Goal: Task Accomplishment & Management: Use online tool/utility

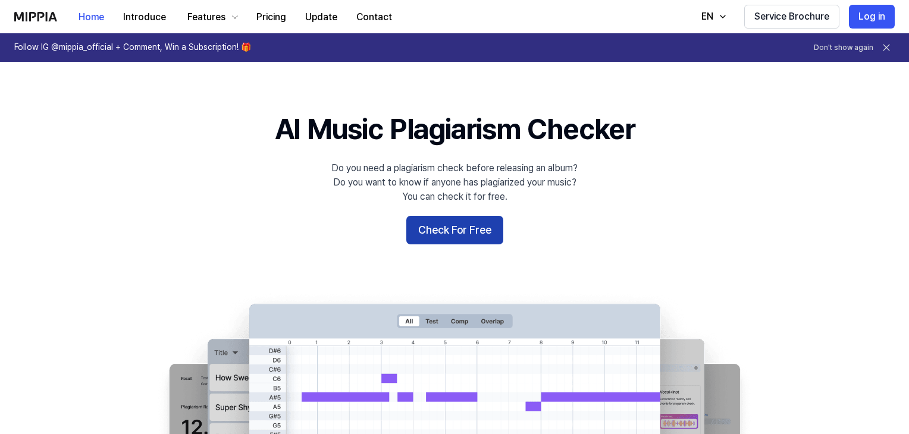
click at [466, 245] on button "Check For Free" at bounding box center [454, 230] width 97 height 29
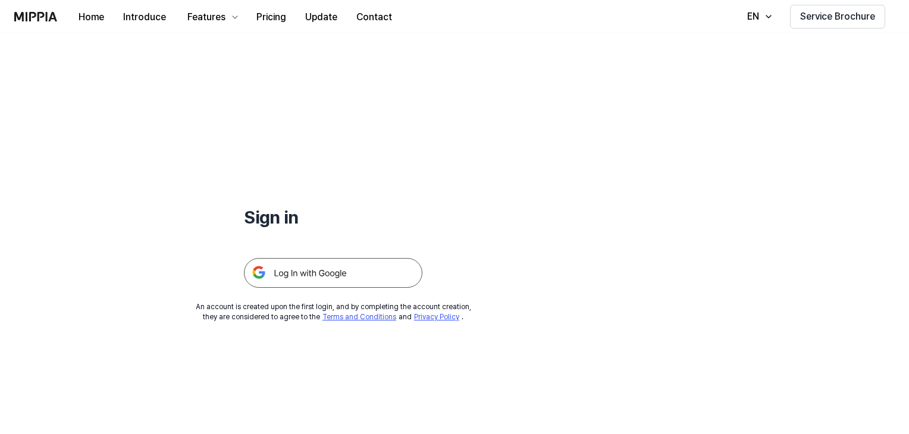
click at [392, 288] on img at bounding box center [333, 273] width 178 height 30
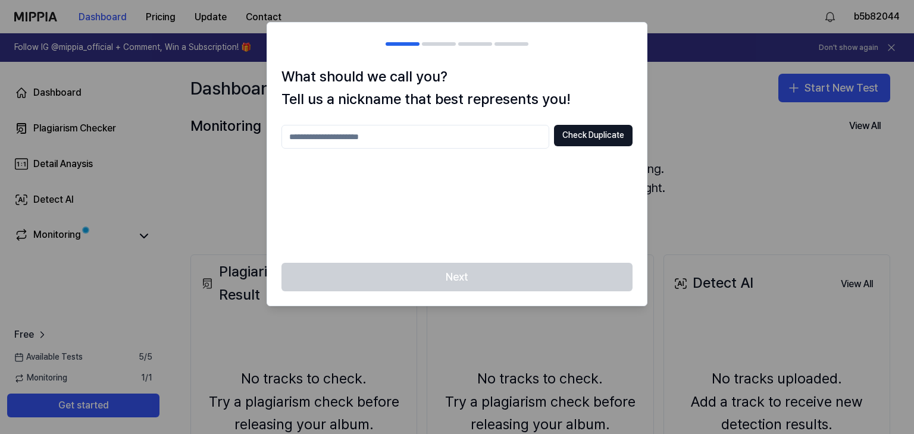
click at [391, 149] on input "text" at bounding box center [415, 137] width 268 height 24
type input "*"
type input "**********"
click at [581, 146] on button "Check Duplicate" at bounding box center [593, 135] width 79 height 21
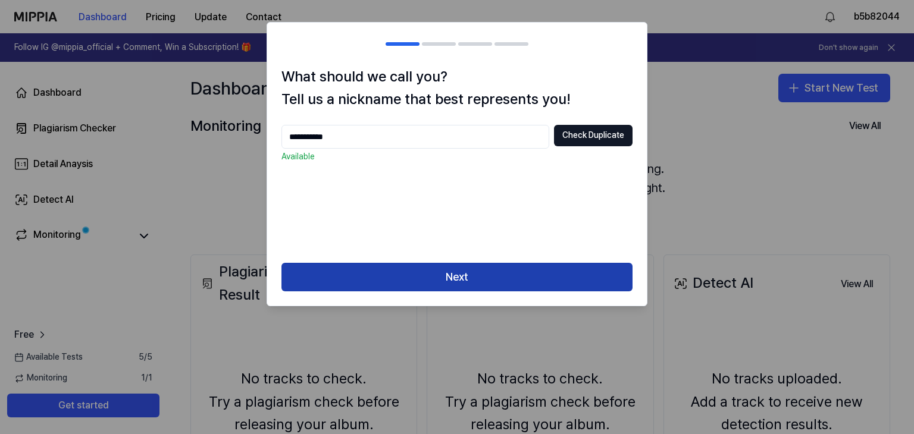
click at [490, 292] on button "Next" at bounding box center [456, 277] width 351 height 29
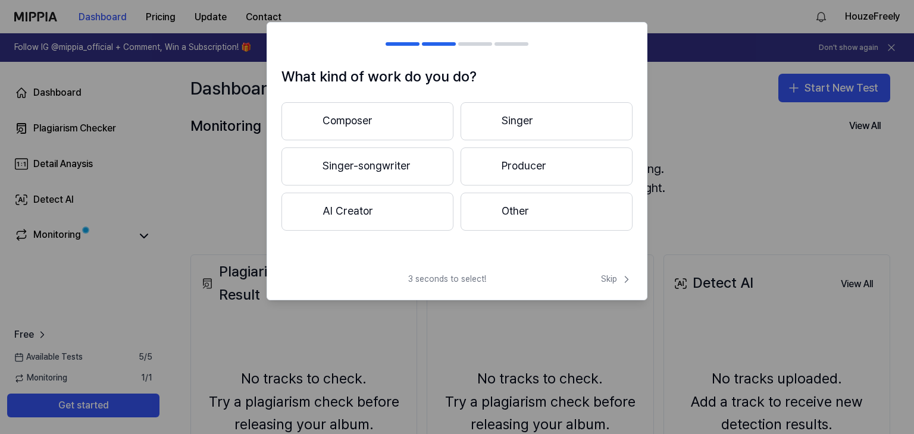
click at [394, 186] on button "Singer-songwriter" at bounding box center [367, 167] width 172 height 38
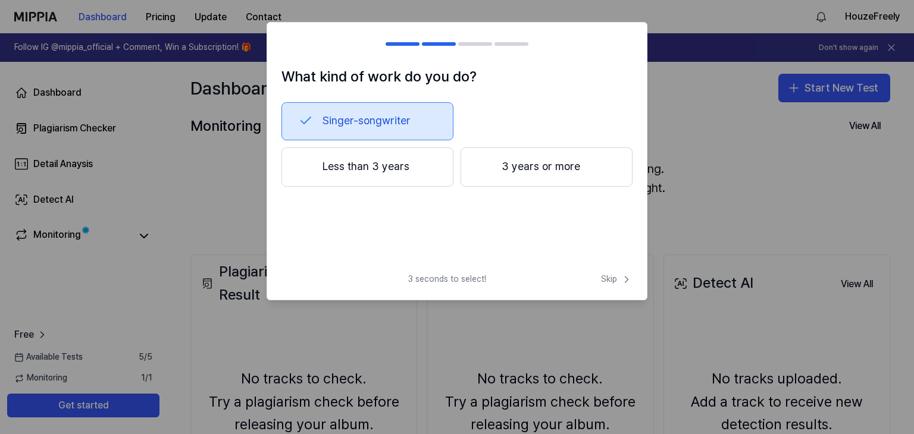
click at [419, 187] on button "Less than 3 years" at bounding box center [367, 167] width 172 height 39
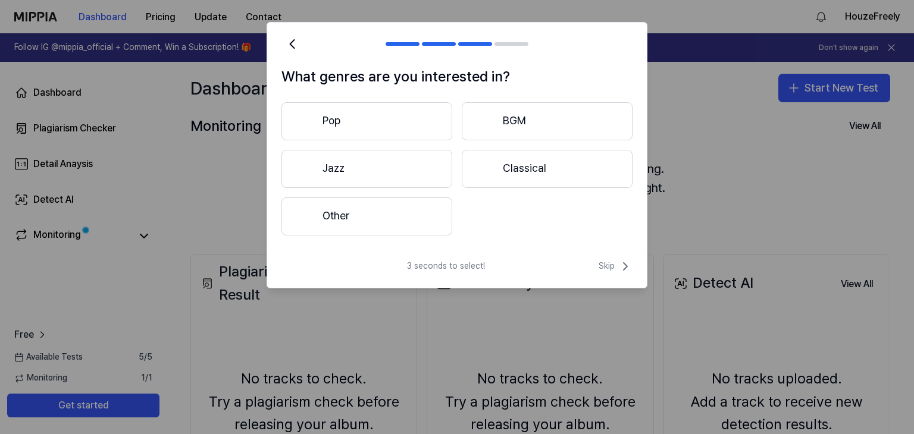
click at [399, 236] on button "Other" at bounding box center [366, 217] width 171 height 38
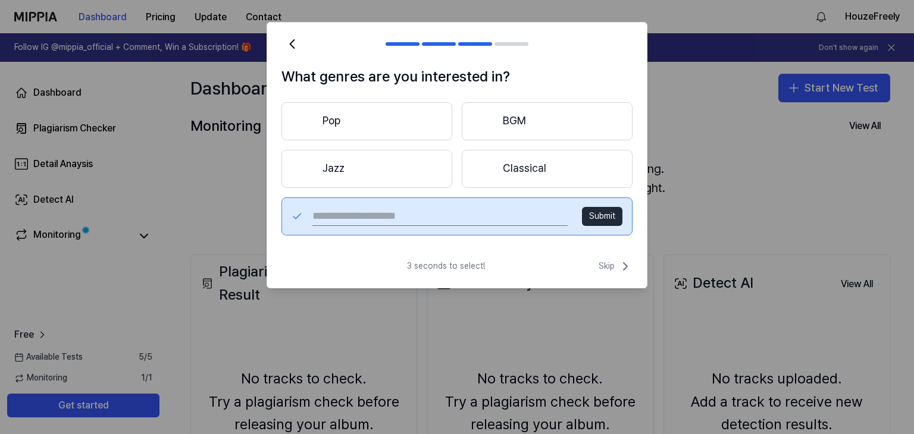
click at [494, 226] on input "text" at bounding box center [439, 216] width 255 height 19
click at [478, 88] on h1 "What genres are you interested in?" at bounding box center [456, 76] width 351 height 23
click at [466, 226] on input "text" at bounding box center [439, 216] width 255 height 19
type input "*"
type input "**********"
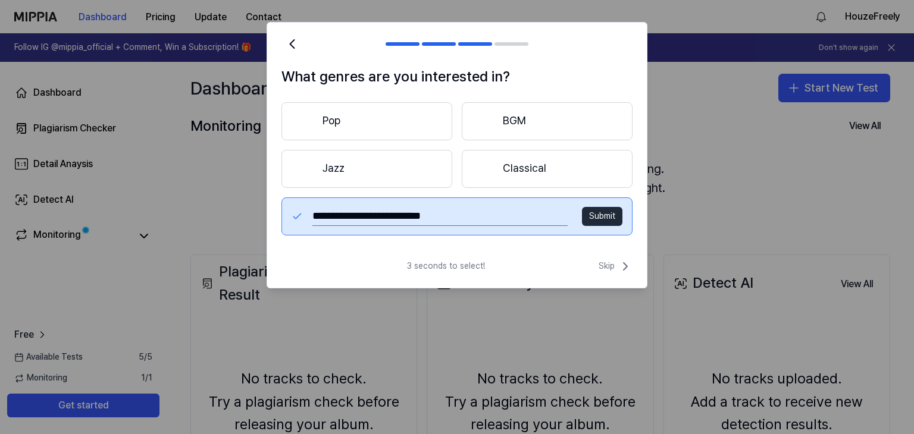
click at [582, 226] on button "Submit" at bounding box center [602, 216] width 40 height 19
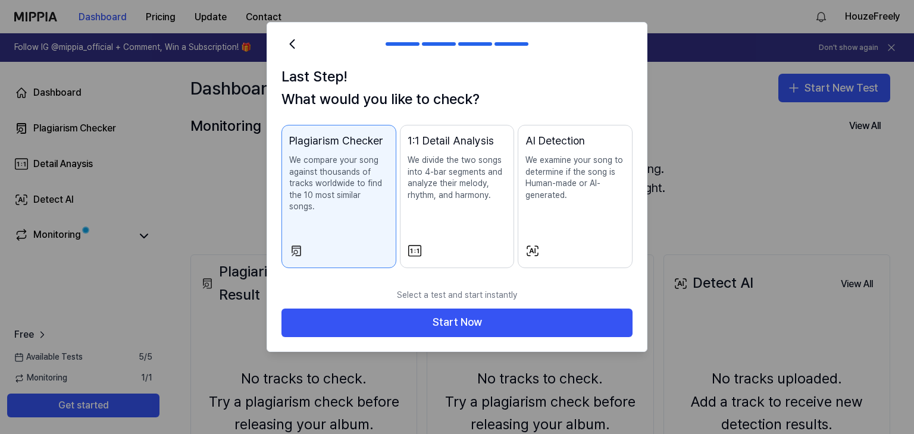
click at [555, 201] on p "We examine your song to determine if the song is Human-made or AI-generated." at bounding box center [574, 178] width 99 height 46
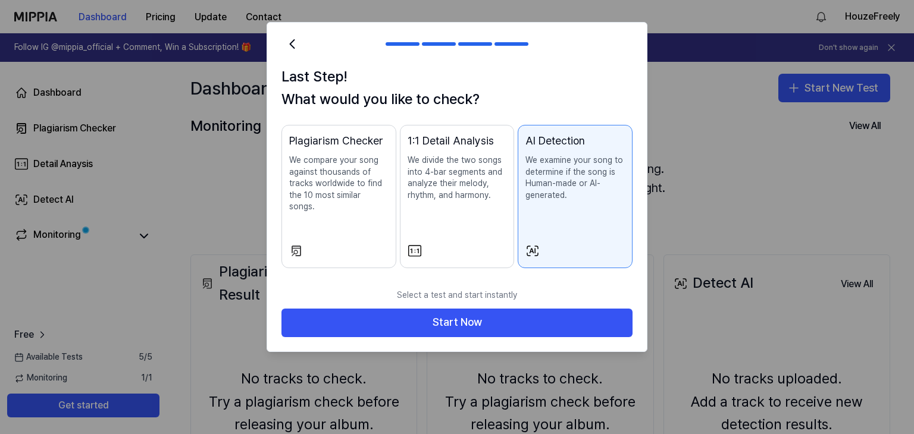
click at [348, 213] on p "We compare your song against thousands of tracks worldwide to find the 10 most …" at bounding box center [338, 184] width 99 height 58
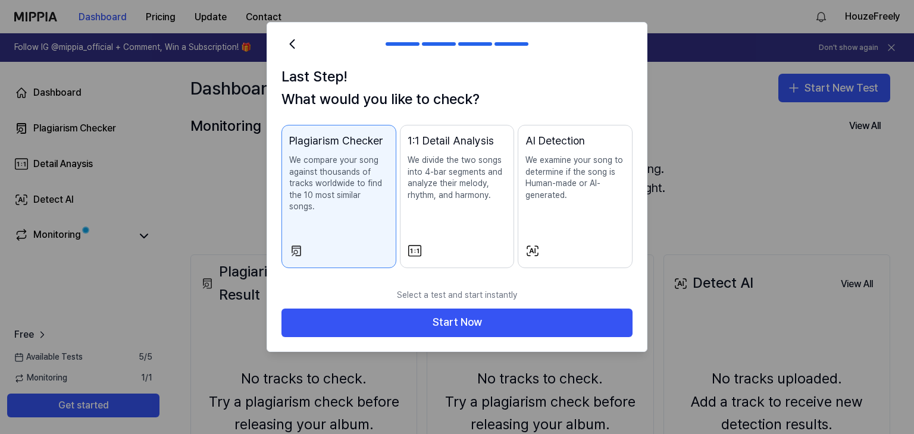
click at [547, 201] on p "We examine your song to determine if the song is Human-made or AI-generated." at bounding box center [574, 178] width 99 height 46
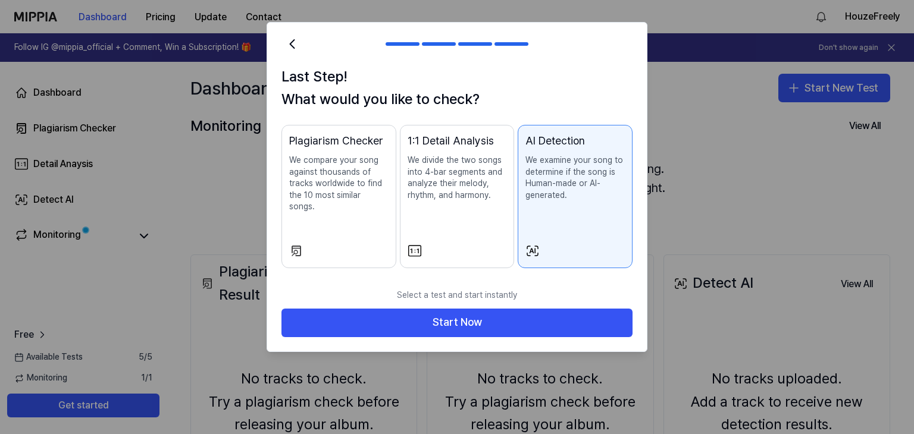
click at [547, 201] on p "We examine your song to determine if the song is Human-made or AI-generated." at bounding box center [574, 178] width 99 height 46
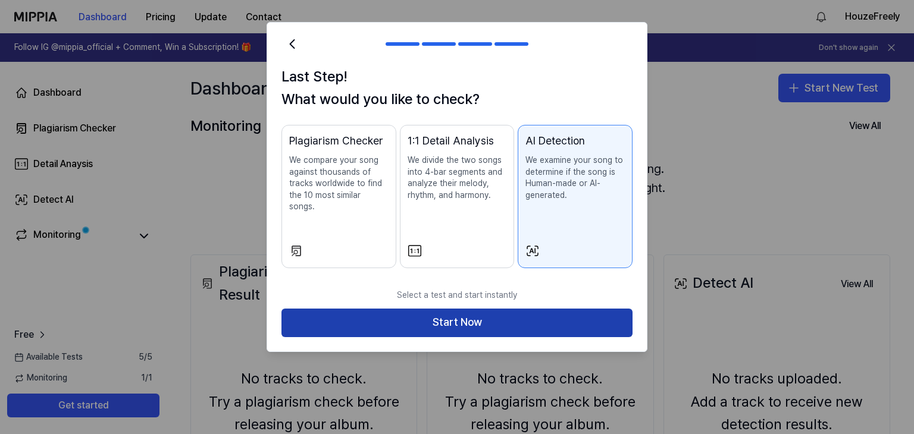
click at [493, 337] on button "Start Now" at bounding box center [456, 323] width 351 height 29
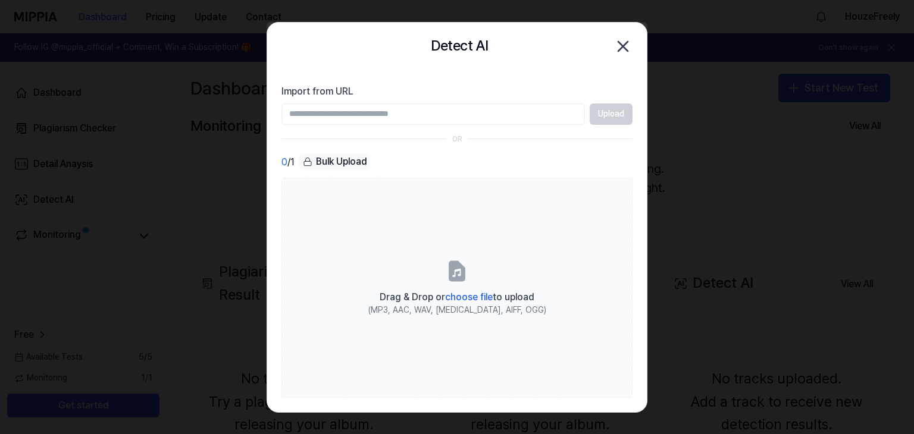
scroll to position [0, 0]
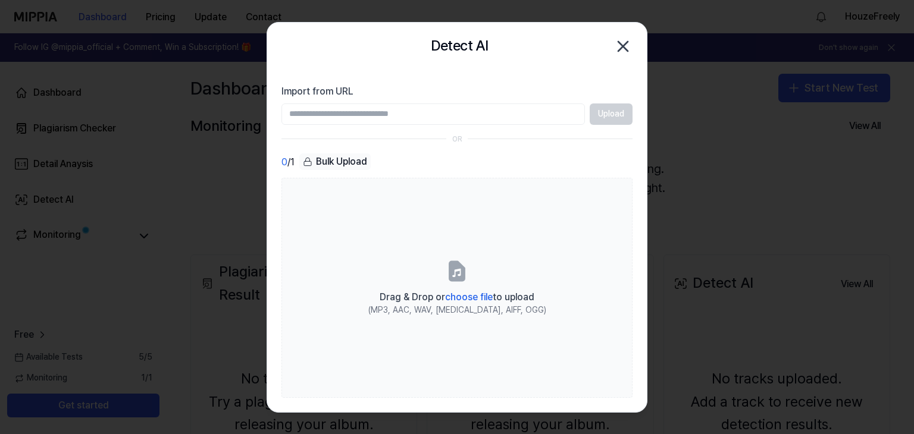
click at [495, 125] on input "Import from URL" at bounding box center [432, 114] width 303 height 21
click at [583, 125] on div "Upload" at bounding box center [456, 114] width 351 height 21
click at [501, 125] on input "Import from URL" at bounding box center [432, 114] width 303 height 21
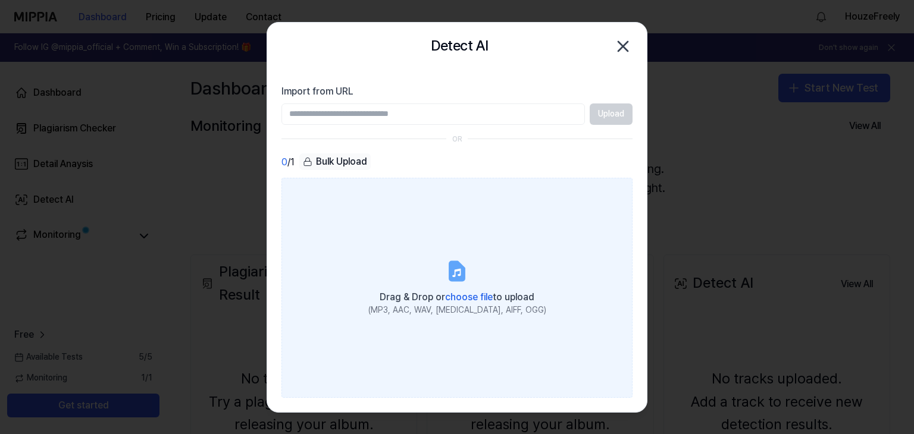
click at [458, 303] on span "choose file" at bounding box center [469, 297] width 48 height 11
click at [0, 0] on input "Drag & Drop or choose file to upload (MP3, AAC, WAV, FLAC, AIFF, OGG)" at bounding box center [0, 0] width 0 height 0
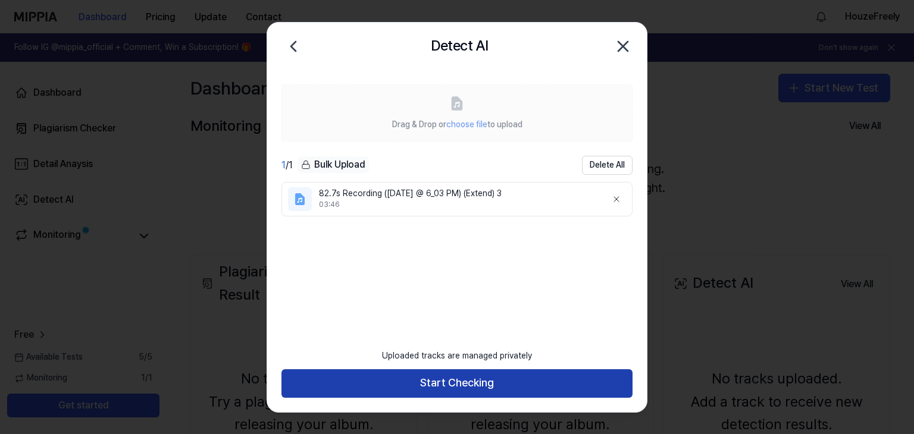
click at [438, 387] on button "Start Checking" at bounding box center [456, 383] width 351 height 29
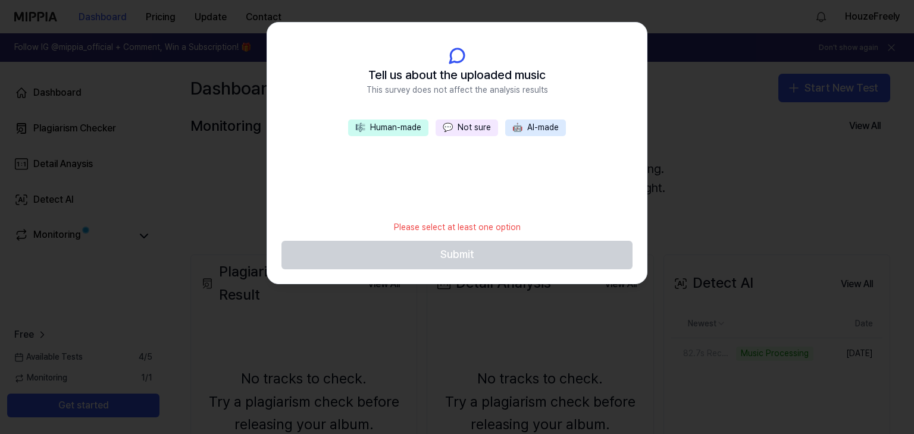
click at [445, 132] on span "💬" at bounding box center [448, 128] width 10 height 10
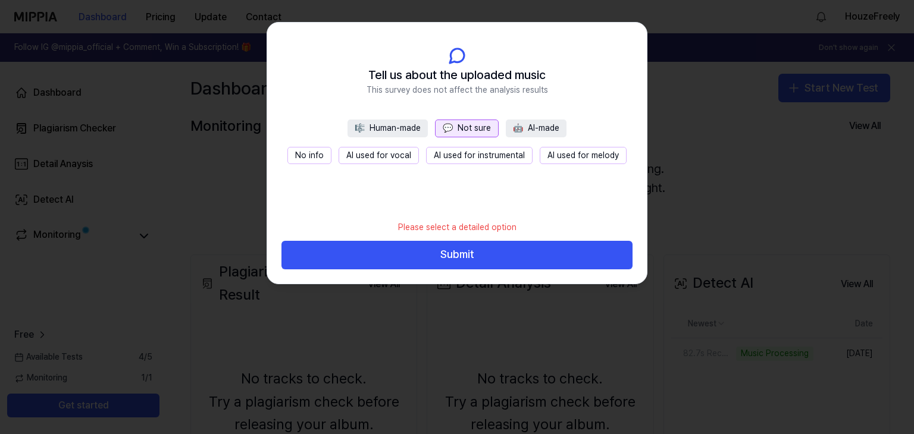
click at [385, 137] on button "🎼 Human-made" at bounding box center [387, 129] width 80 height 18
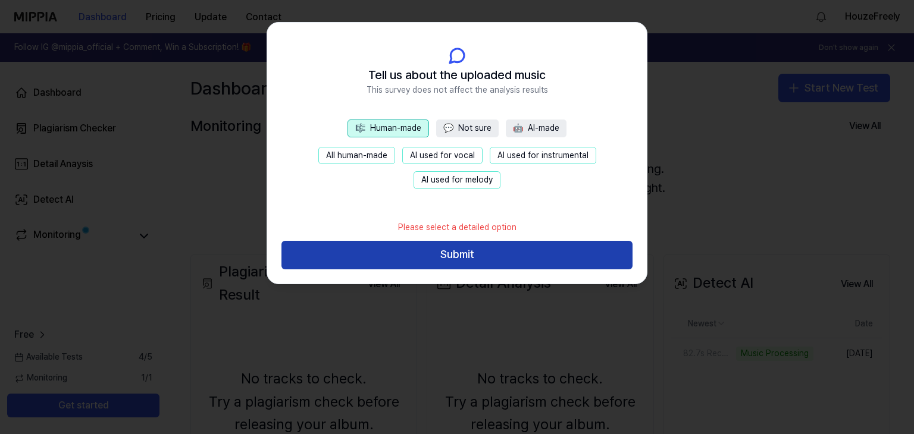
click at [441, 270] on button "Submit" at bounding box center [456, 255] width 351 height 29
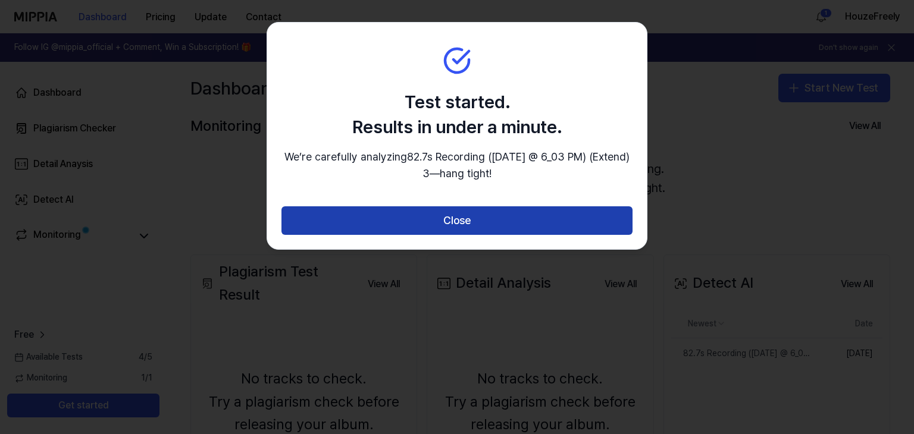
click at [421, 235] on button "Close" at bounding box center [456, 220] width 351 height 29
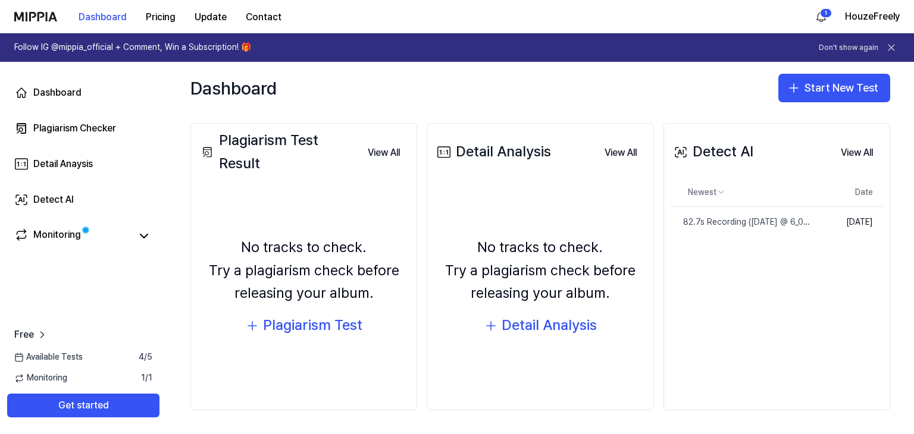
scroll to position [119, 0]
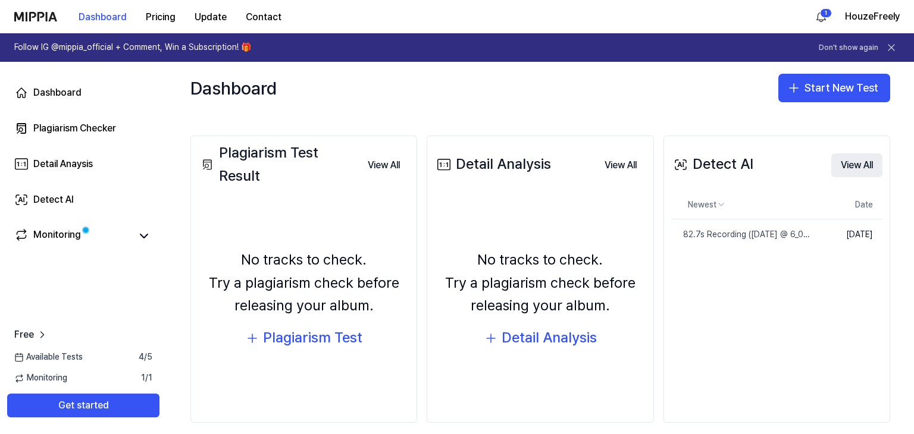
click at [831, 177] on button "View All" at bounding box center [856, 166] width 51 height 24
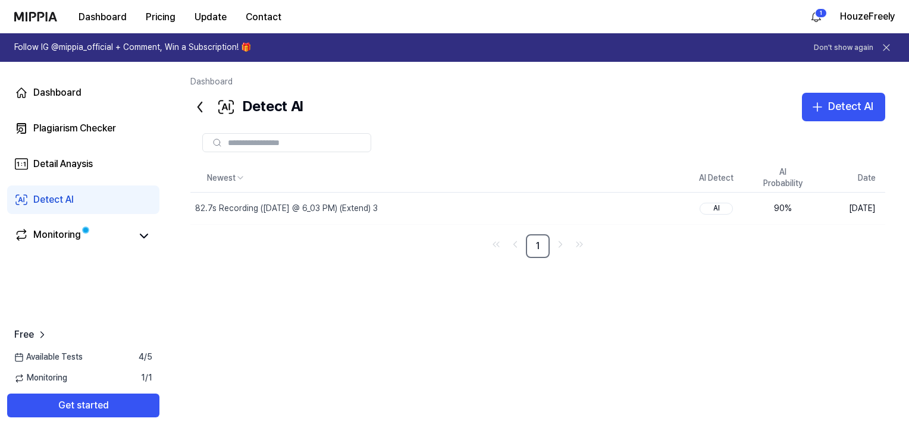
click at [202, 112] on icon at bounding box center [200, 107] width 4 height 10
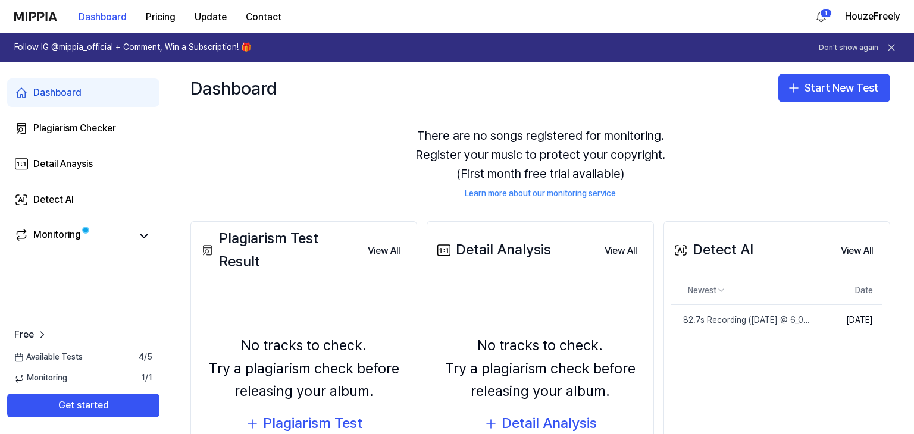
scroll to position [178, 0]
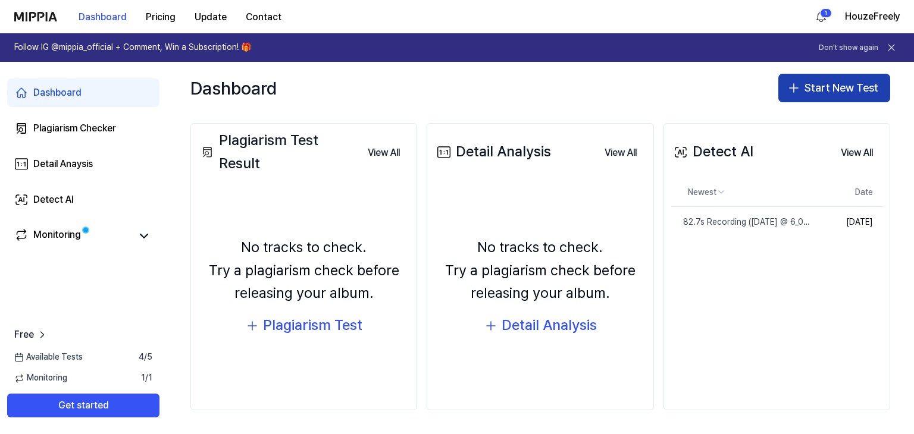
click at [807, 102] on button "Start New Test" at bounding box center [834, 88] width 112 height 29
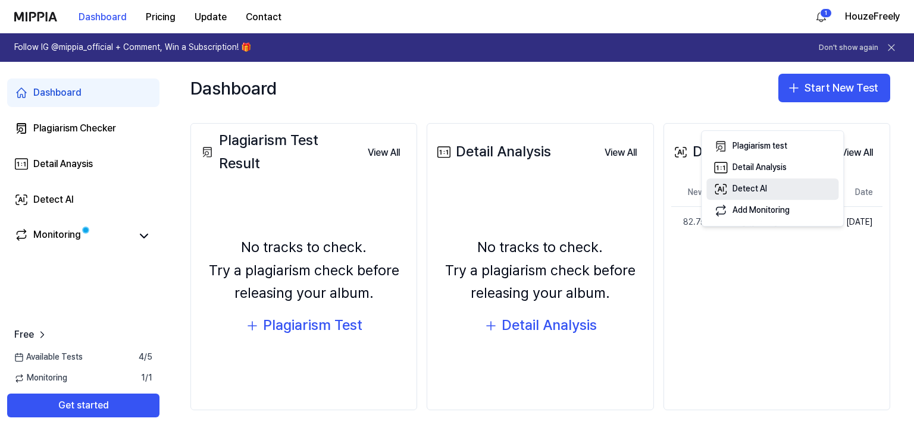
click at [758, 195] on div "Detect AI" at bounding box center [749, 189] width 35 height 12
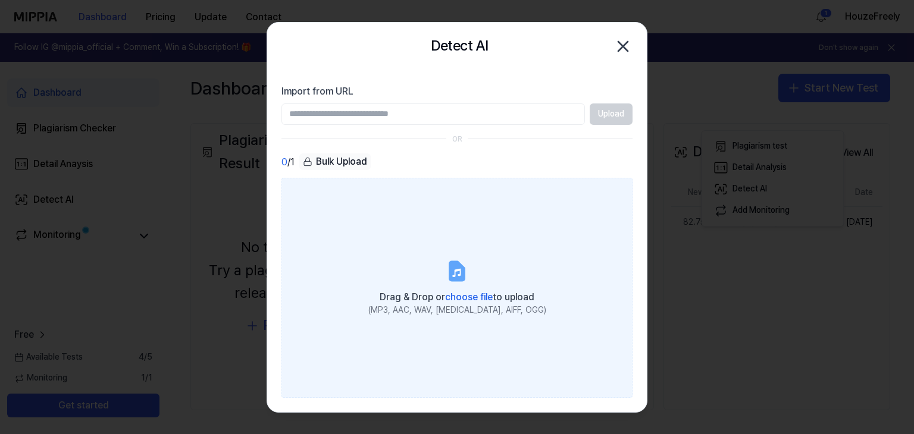
click at [471, 253] on label "Drag & Drop or choose file to upload (MP3, AAC, WAV, FLAC, AIFF, OGG)" at bounding box center [456, 288] width 351 height 220
click at [0, 0] on input "Drag & Drop or choose file to upload (MP3, AAC, WAV, FLAC, AIFF, OGG)" at bounding box center [0, 0] width 0 height 0
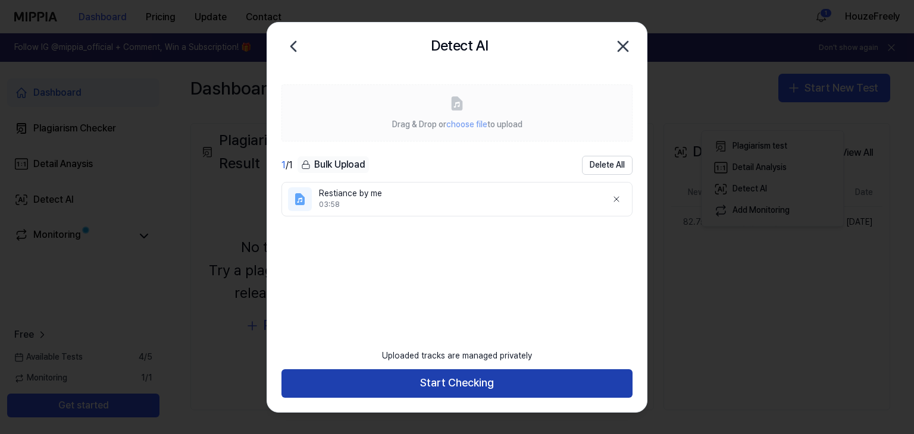
click at [424, 372] on button "Start Checking" at bounding box center [456, 383] width 351 height 29
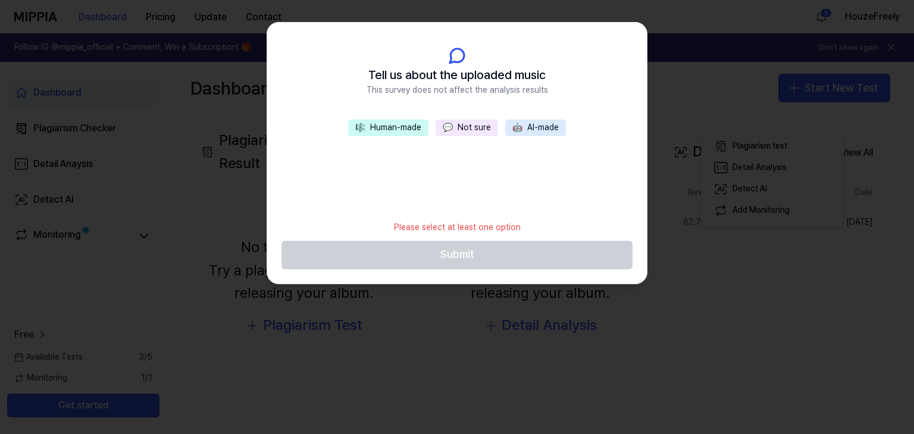
click at [459, 136] on button "💬 Not sure" at bounding box center [467, 128] width 62 height 17
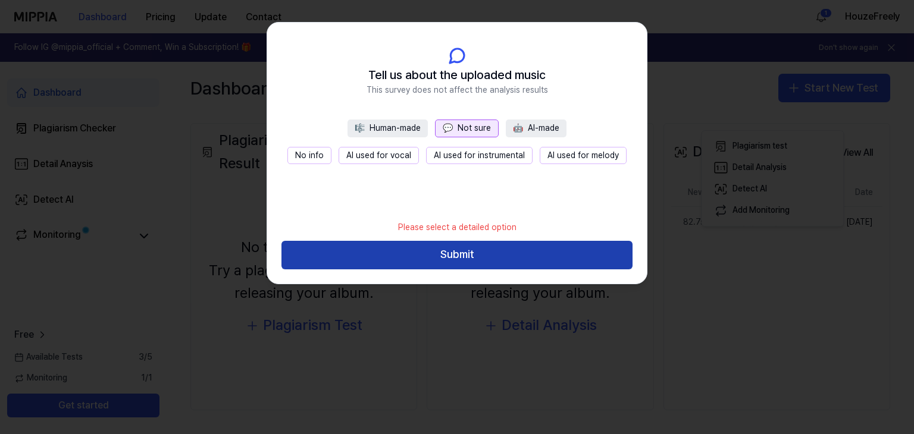
click at [447, 270] on button "Submit" at bounding box center [456, 255] width 351 height 29
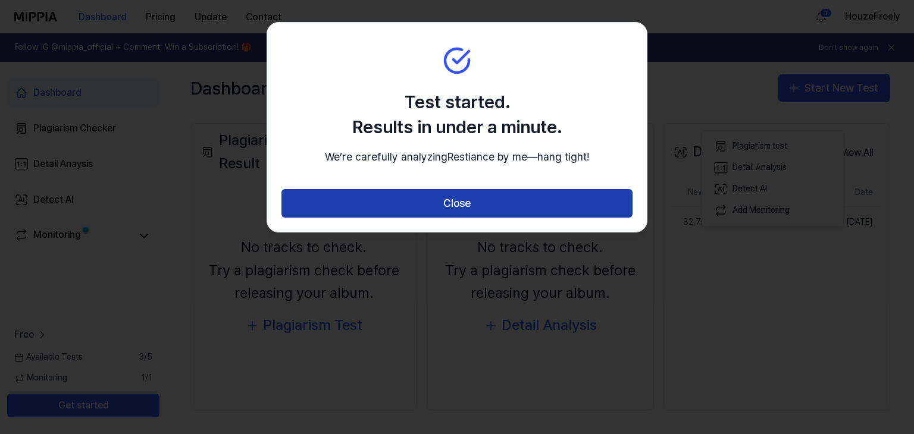
click at [464, 218] on button "Close" at bounding box center [456, 203] width 351 height 29
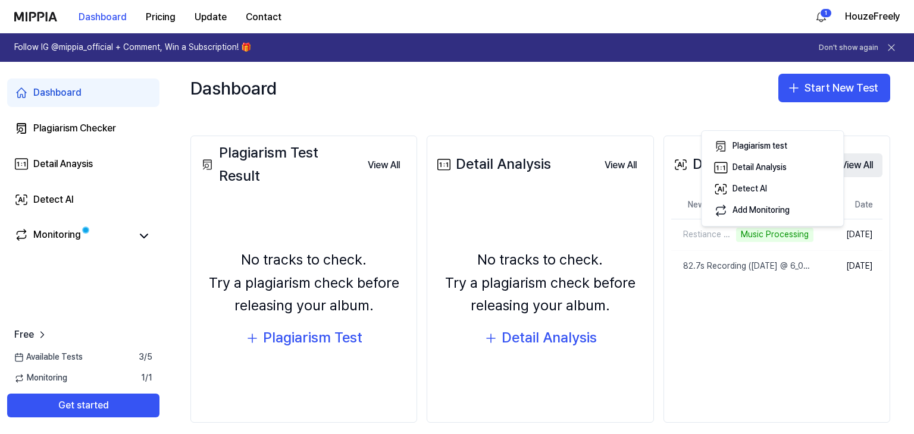
scroll to position [59, 0]
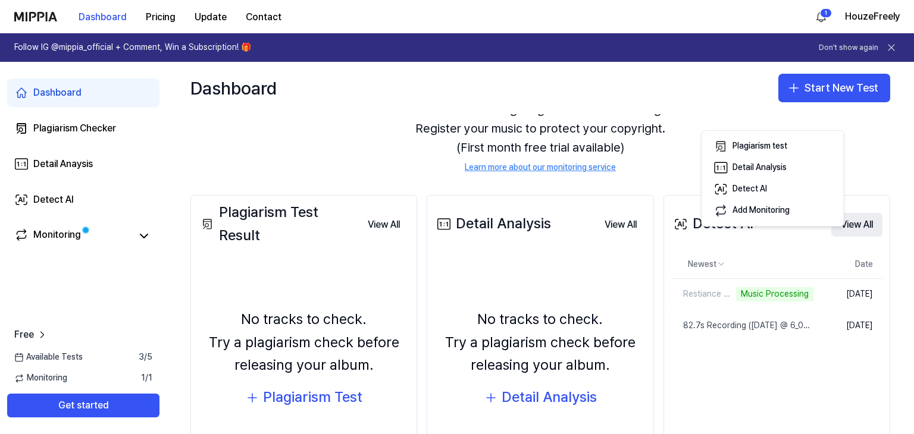
click at [843, 237] on button "View All" at bounding box center [856, 225] width 51 height 24
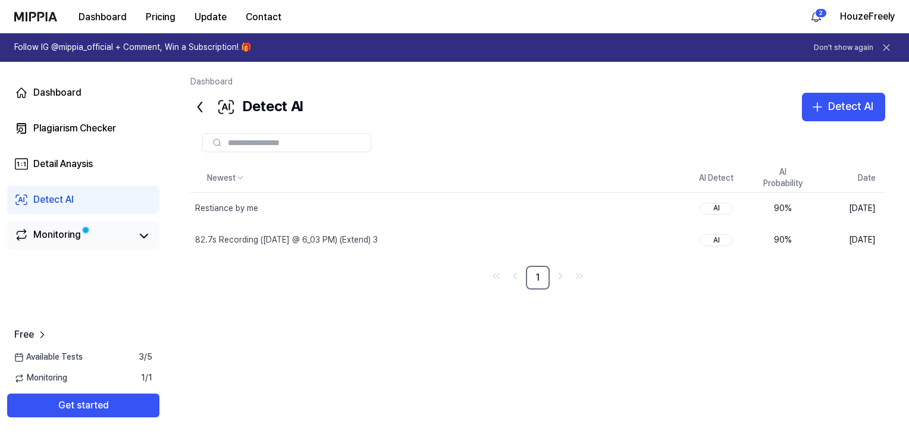
click at [70, 245] on div "Monitoring" at bounding box center [57, 236] width 48 height 17
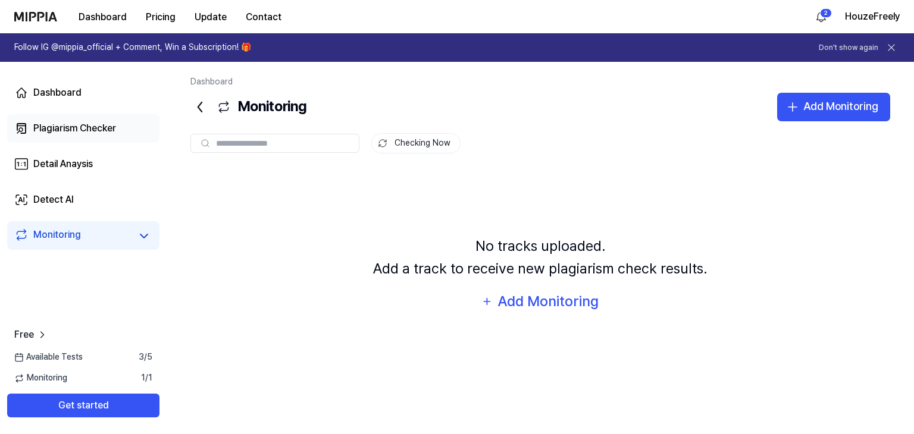
click at [84, 136] on div "Plagiarism Checker" at bounding box center [74, 128] width 83 height 14
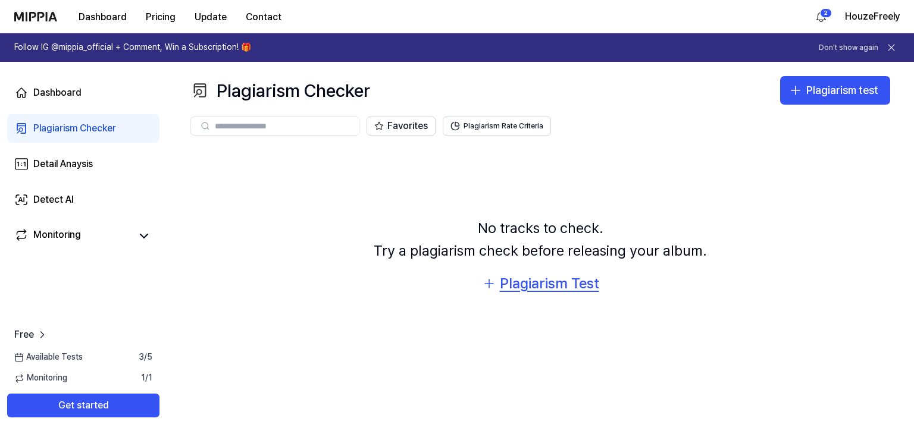
click at [549, 295] on div "Plagiarism Test" at bounding box center [549, 284] width 99 height 23
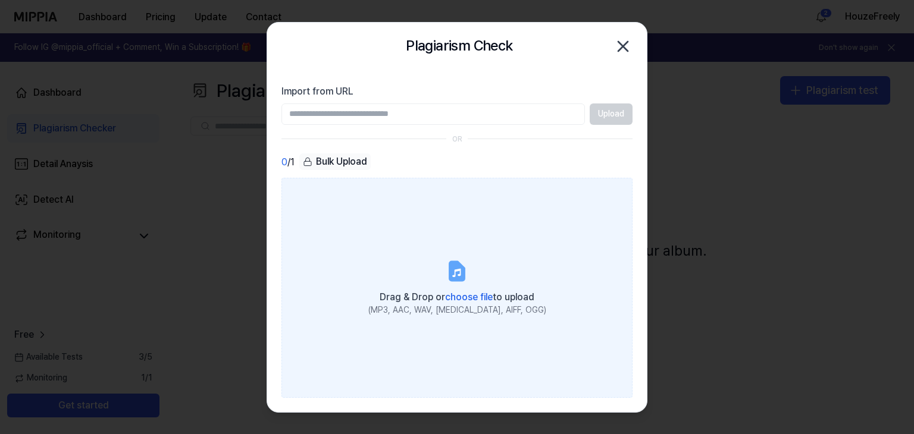
click at [414, 298] on label "Drag & Drop or choose file to upload (MP3, AAC, WAV, FLAC, AIFF, OGG)" at bounding box center [456, 288] width 351 height 220
click at [0, 0] on input "Drag & Drop or choose file to upload (MP3, AAC, WAV, FLAC, AIFF, OGG)" at bounding box center [0, 0] width 0 height 0
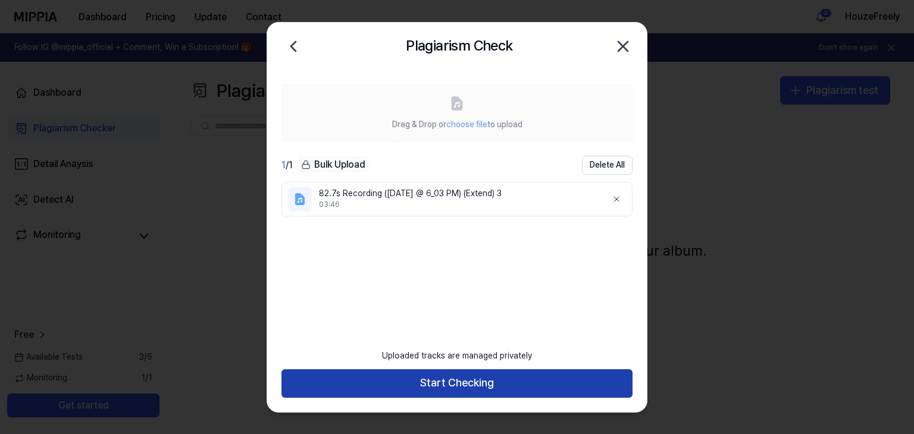
click at [478, 374] on button "Start Checking" at bounding box center [456, 383] width 351 height 29
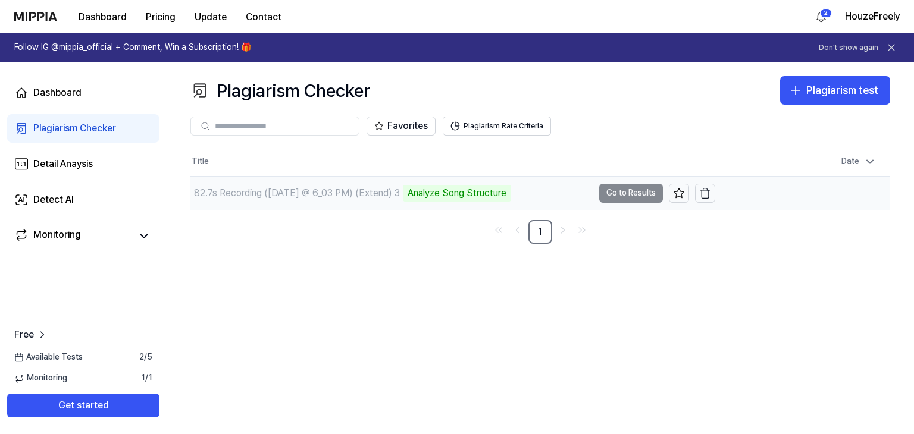
click at [650, 210] on td "82.7s Recording (Oct 2 @ 6_03 PM) (Extend) 3 Analyze Song Structure Go to Resul…" at bounding box center [452, 193] width 525 height 33
click at [631, 210] on td "82.7s Recording (Oct 2 @ 6_03 PM) (Extend) 3 Analyze Music Notes Go to Results" at bounding box center [452, 193] width 525 height 33
click at [615, 210] on td "82.7s Recording (Oct 2 @ 6_03 PM) (Extend) 3 Analyze Music Notes Go to Results" at bounding box center [452, 193] width 525 height 33
click at [610, 210] on td "82.7s Recording (Oct 2 @ 6_03 PM) (Extend) 3 Analyze Music Notes Go to Results" at bounding box center [452, 193] width 525 height 33
click at [684, 199] on icon at bounding box center [679, 193] width 12 height 12
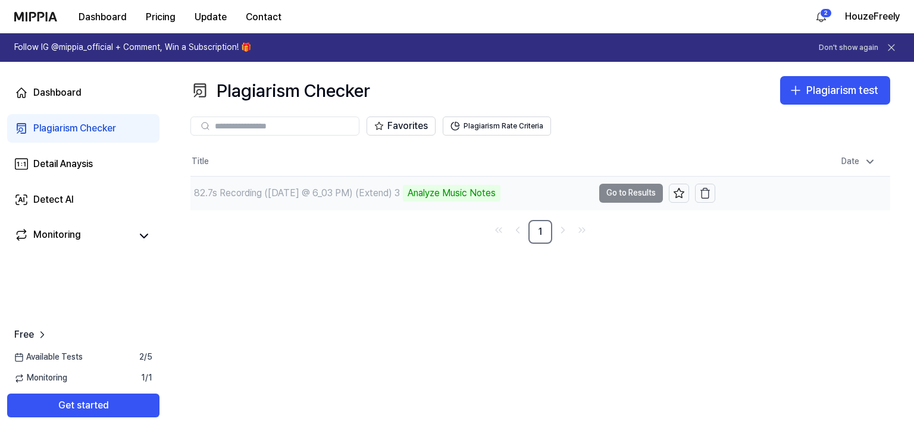
click at [595, 210] on td "82.7s Recording (Oct 2 @ 6_03 PM) (Extend) 3 Analyze Music Notes Go to Results" at bounding box center [452, 193] width 525 height 33
click at [88, 171] on div "Detail Anaysis" at bounding box center [62, 164] width 59 height 14
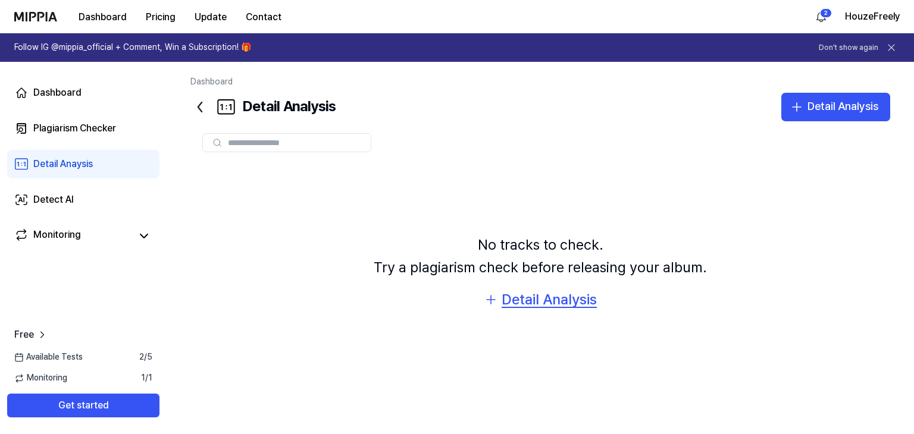
click at [521, 311] on div "Detail Analysis" at bounding box center [549, 300] width 95 height 23
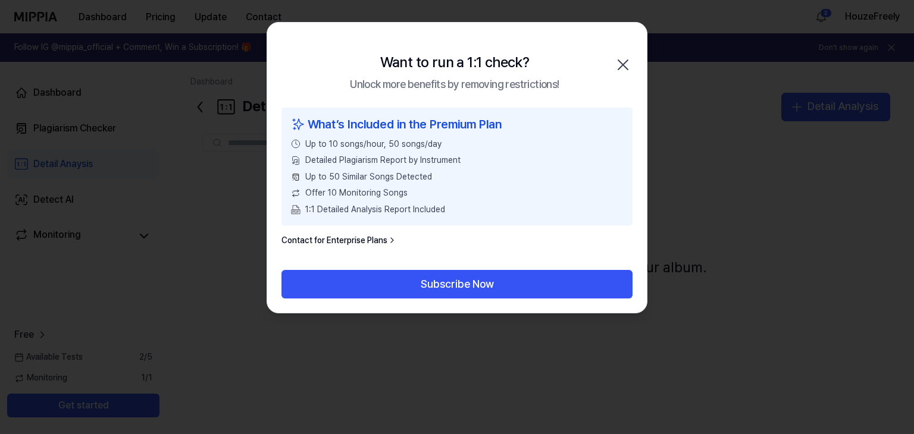
click at [619, 70] on icon "button" at bounding box center [623, 65] width 10 height 10
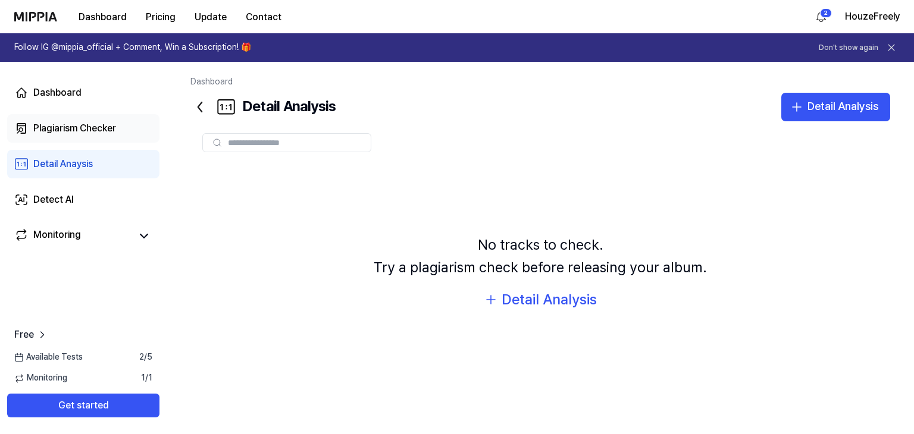
click at [84, 136] on div "Plagiarism Checker" at bounding box center [74, 128] width 83 height 14
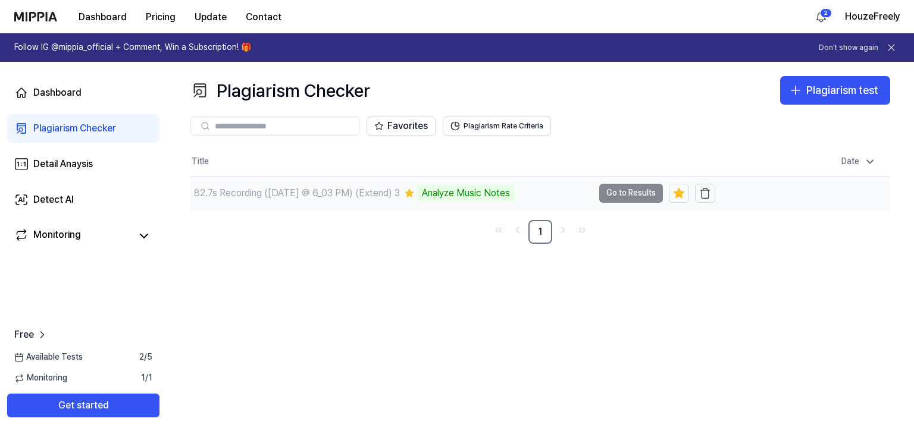
click at [599, 210] on td "82.7s Recording (Oct 2 @ 6_03 PM) (Extend) 3 Analyze Music Notes Go to Results" at bounding box center [452, 193] width 525 height 33
click at [600, 210] on td "82.7s Recording (Oct 2 @ 6_03 PM) (Extend) 3 Analyze Music Notes Go to Results" at bounding box center [452, 193] width 525 height 33
click at [603, 210] on td "82.7s Recording (Oct 2 @ 6_03 PM) (Extend) 3 Analyze Music Notes Go to Results" at bounding box center [452, 193] width 525 height 33
click at [645, 210] on td "82.7s Recording (Oct 2 @ 6_03 PM) (Extend) 3 Analyze Music Notes Go to Results" at bounding box center [452, 193] width 525 height 33
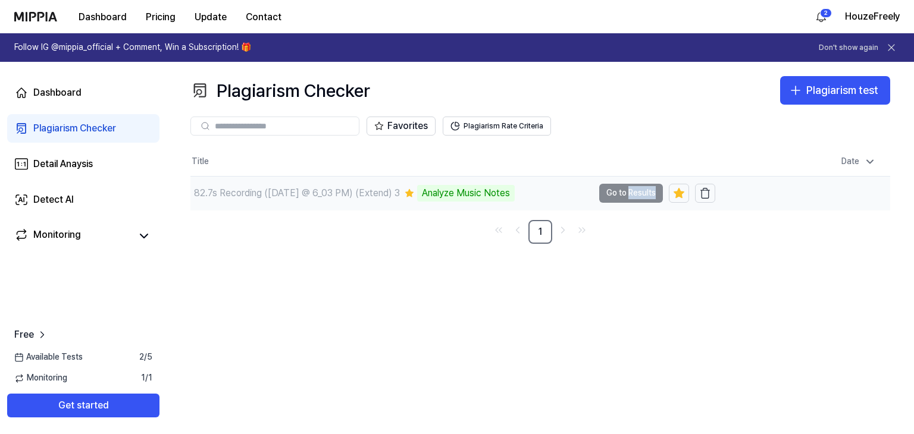
click at [645, 210] on td "82.7s Recording (Oct 2 @ 6_03 PM) (Extend) 3 Analyze Music Notes Go to Results" at bounding box center [452, 193] width 525 height 33
click at [640, 210] on td "82.7s Recording (Oct 2 @ 6_03 PM) (Extend) 3 Analyze Music Notes Go to Results" at bounding box center [452, 193] width 525 height 33
click at [75, 364] on span "Available Tests" at bounding box center [48, 358] width 68 height 12
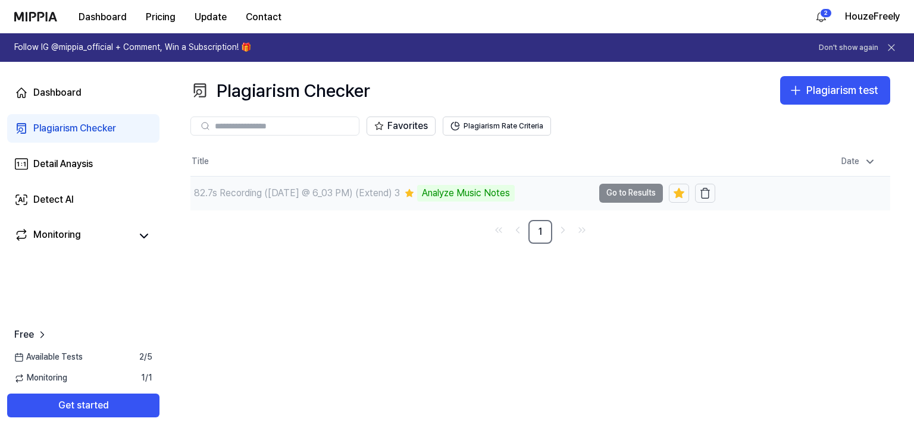
click at [515, 202] on div "Analyze Music Notes" at bounding box center [466, 193] width 98 height 17
click at [603, 210] on td "82.7s Recording (Oct 2 @ 6_03 PM) (Extend) 3 Analyze Music Notes Go to Results" at bounding box center [452, 193] width 525 height 33
click at [605, 210] on td "82.7s Recording (Oct 2 @ 6_03 PM) (Extend) 3 Analyze Music Notes Go to Results" at bounding box center [452, 193] width 525 height 33
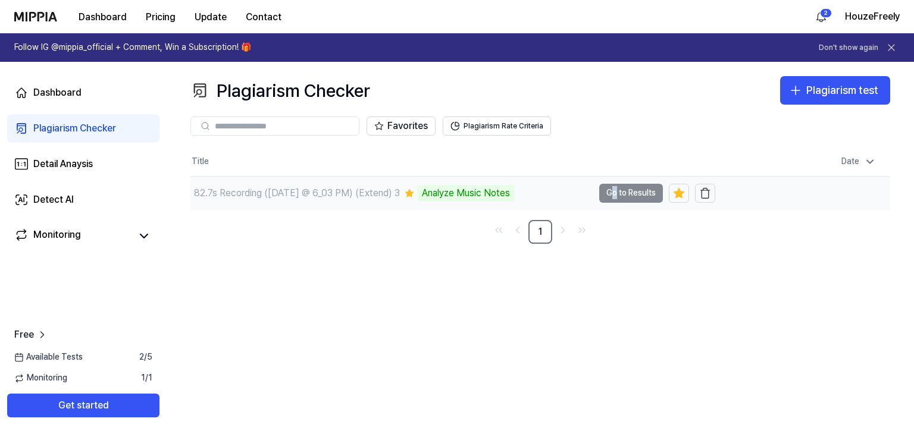
click at [602, 210] on td "82.7s Recording (Oct 2 @ 6_03 PM) (Extend) 3 Analyze Music Notes Go to Results" at bounding box center [452, 193] width 525 height 33
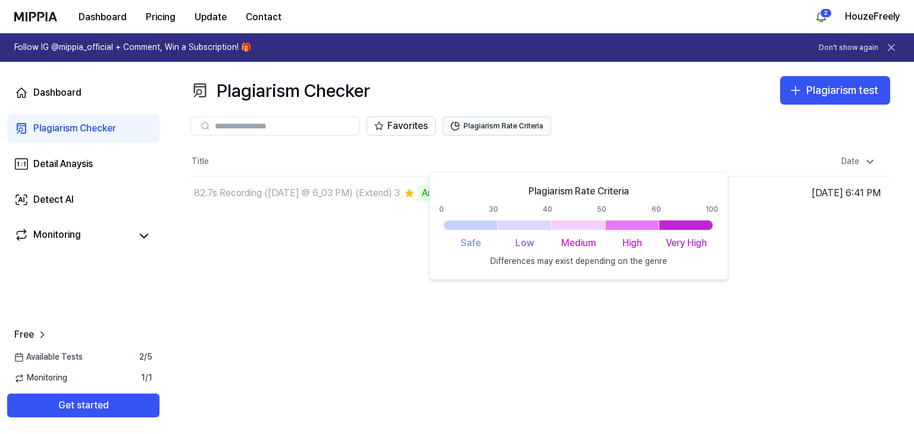
click at [551, 136] on button "Plagiarism Rate Criteria" at bounding box center [497, 126] width 108 height 19
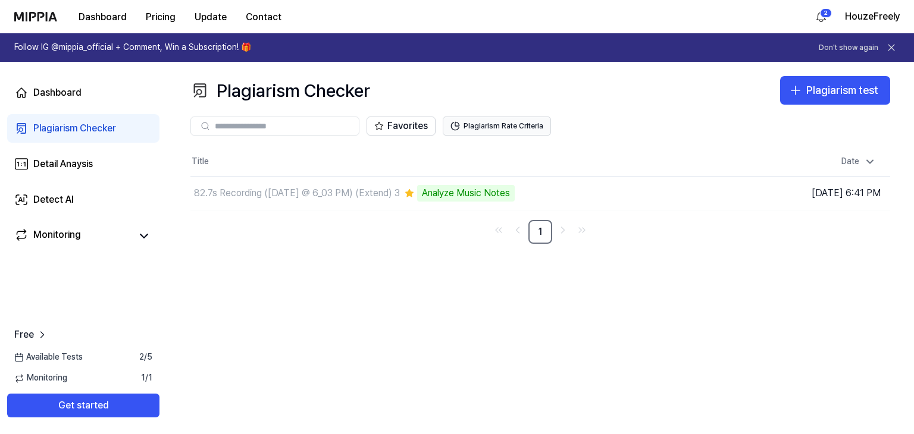
click at [551, 136] on button "Plagiarism Rate Criteria" at bounding box center [497, 126] width 108 height 19
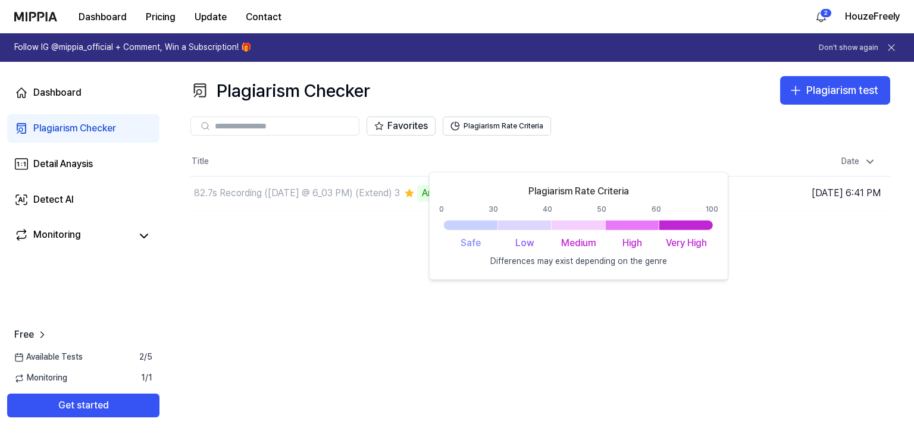
click at [602, 366] on div "Plagiarism Checker Plagiarism test Plagiarism Checker Detail Analysis Detect AI…" at bounding box center [540, 248] width 747 height 372
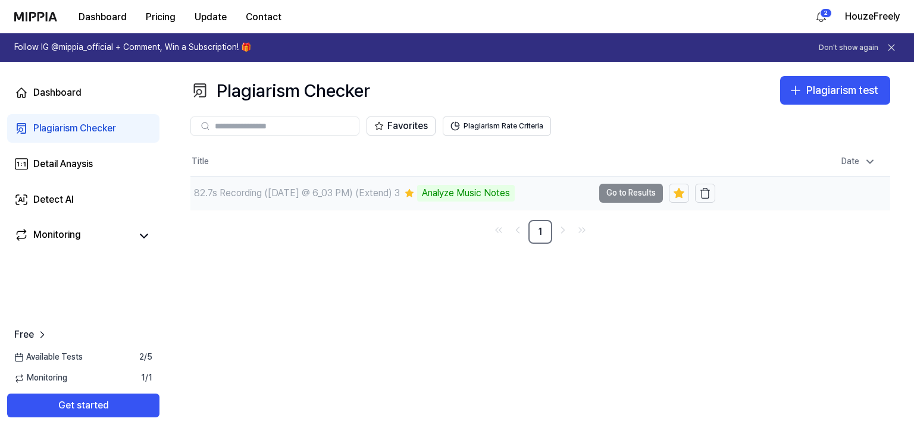
click at [612, 210] on td "82.7s Recording (Oct 2 @ 6_03 PM) (Extend) 3 Analyze Music Notes Go to Results" at bounding box center [452, 193] width 525 height 33
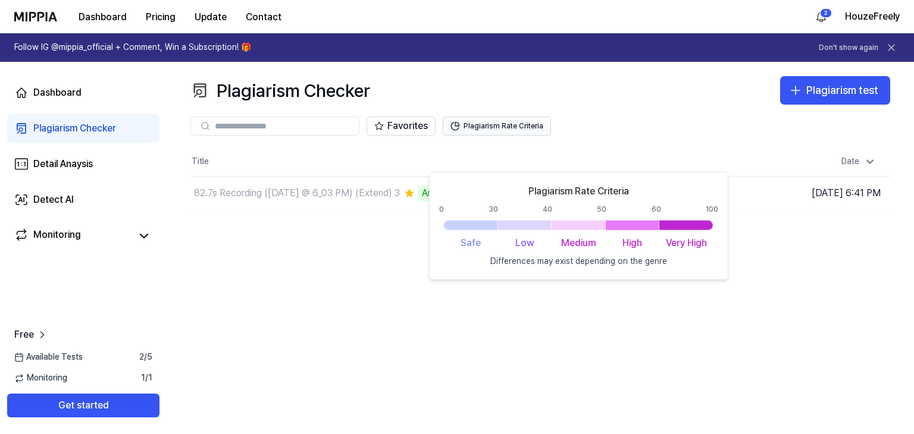
click at [551, 136] on button "Plagiarism Rate Criteria" at bounding box center [497, 126] width 108 height 19
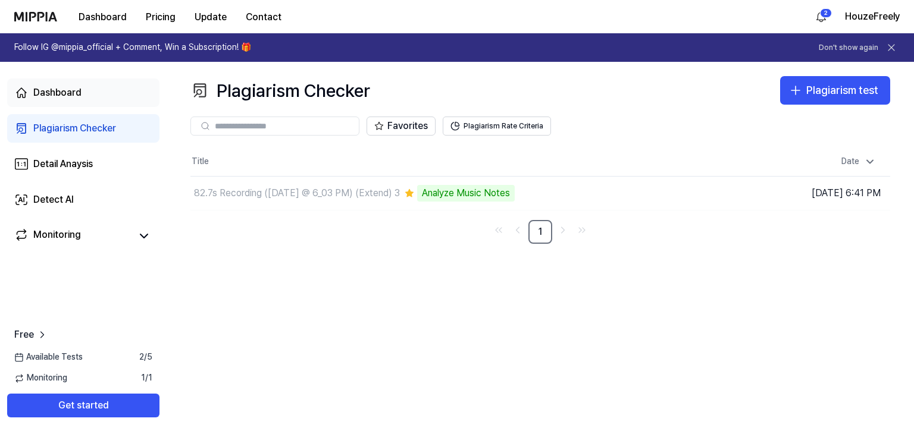
click at [57, 97] on div "Dashboard" at bounding box center [57, 93] width 48 height 14
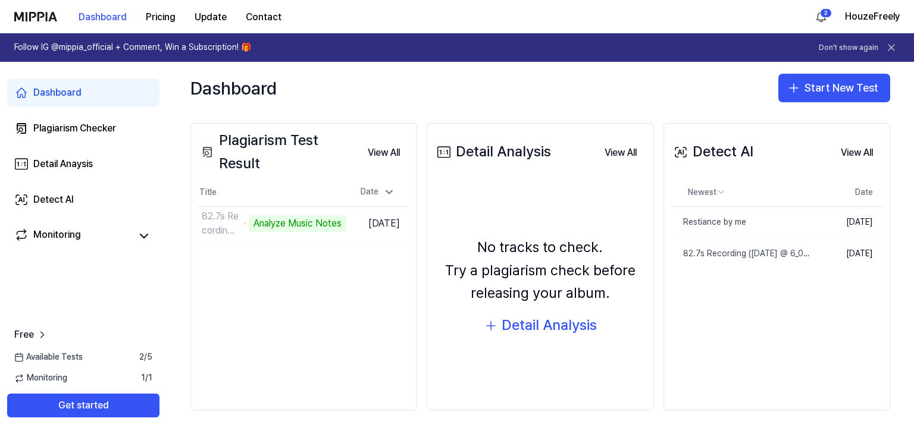
scroll to position [222, 0]
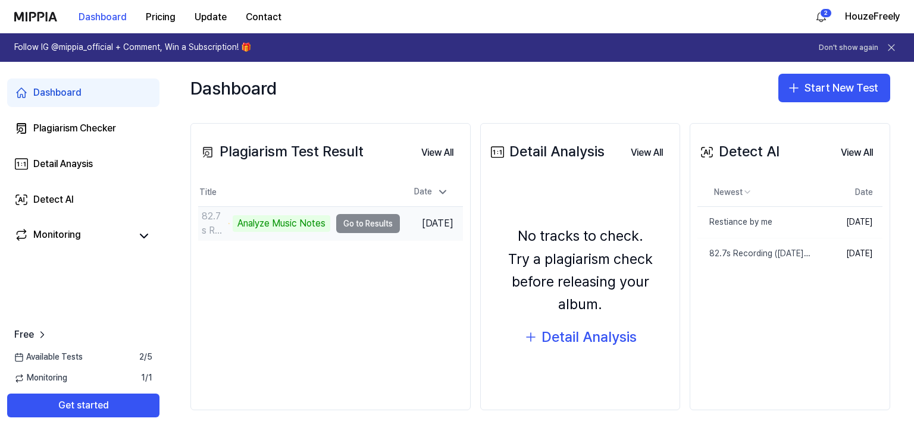
click at [400, 219] on td "82.7s Recording (Oct 2 @ 6_03 PM) (Extend) 3 Analyze Music Notes Go to Results" at bounding box center [299, 223] width 202 height 33
click at [400, 215] on td "82.7s Recording (Oct 2 @ 6_03 PM) (Extend) 3 Analyze Music Notes Go to Results" at bounding box center [299, 223] width 202 height 33
click at [400, 217] on td "82.7s Recording (Oct 2 @ 6_03 PM) (Extend) 3 Analyze Music Notes Go to Results" at bounding box center [299, 223] width 202 height 33
drag, startPoint x: 450, startPoint y: 217, endPoint x: 371, endPoint y: 213, distance: 78.6
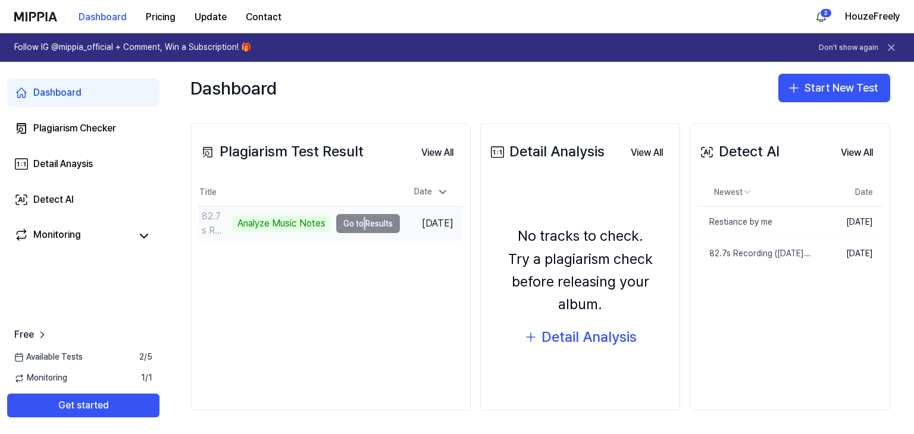
click at [400, 219] on td "82.7s Recording (Oct 2 @ 6_03 PM) (Extend) 3 Analyze Music Notes Go to Results" at bounding box center [299, 223] width 202 height 33
click at [330, 215] on div "Analyze Music Notes" at bounding box center [282, 223] width 98 height 17
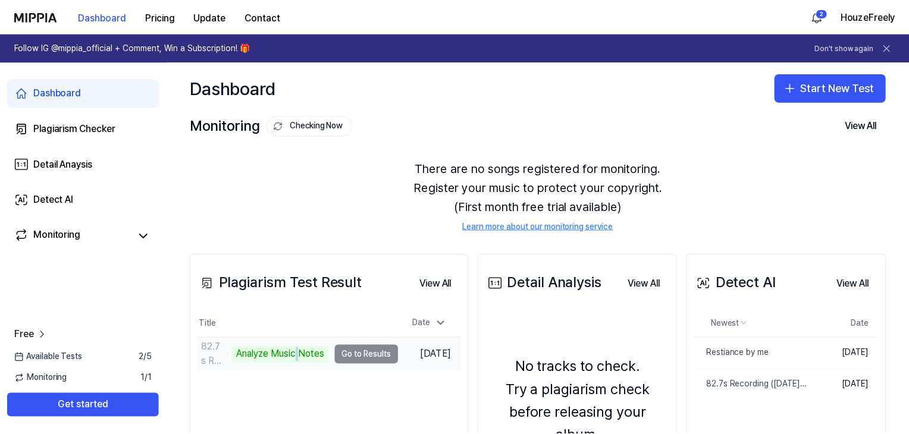
scroll to position [178, 0]
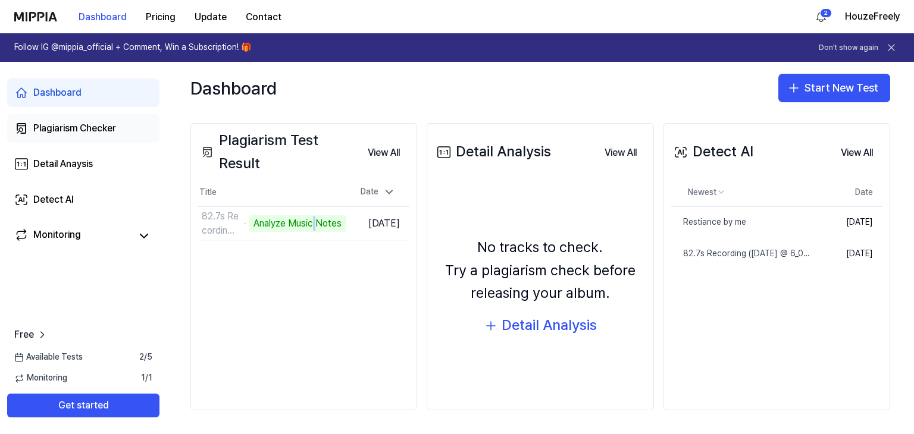
click at [95, 136] on div "Plagiarism Checker" at bounding box center [74, 128] width 83 height 14
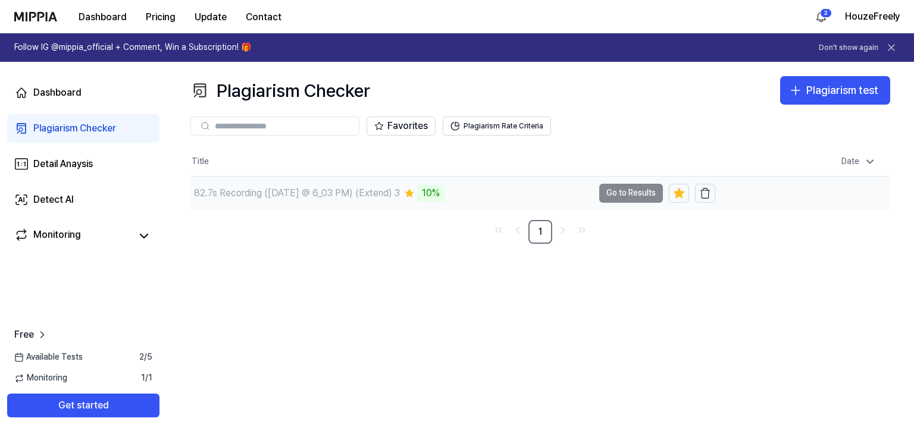
click at [630, 210] on td "82.7s Recording (Oct 2 @ 6_03 PM) (Extend) 3 10% Go to Results" at bounding box center [452, 193] width 525 height 33
click at [631, 210] on td "82.7s Recording (Oct 2 @ 6_03 PM) (Extend) 3 10% Go to Results" at bounding box center [452, 193] width 525 height 33
click at [630, 210] on td "82.7s Recording (Oct 2 @ 6_03 PM) (Extend) 3 10% Go to Results" at bounding box center [452, 193] width 525 height 33
click at [74, 207] on div "Detect AI" at bounding box center [53, 200] width 40 height 14
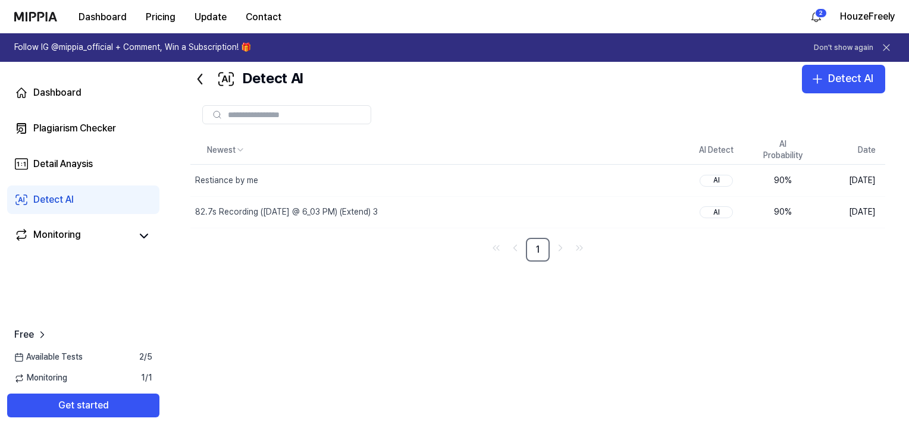
scroll to position [56, 0]
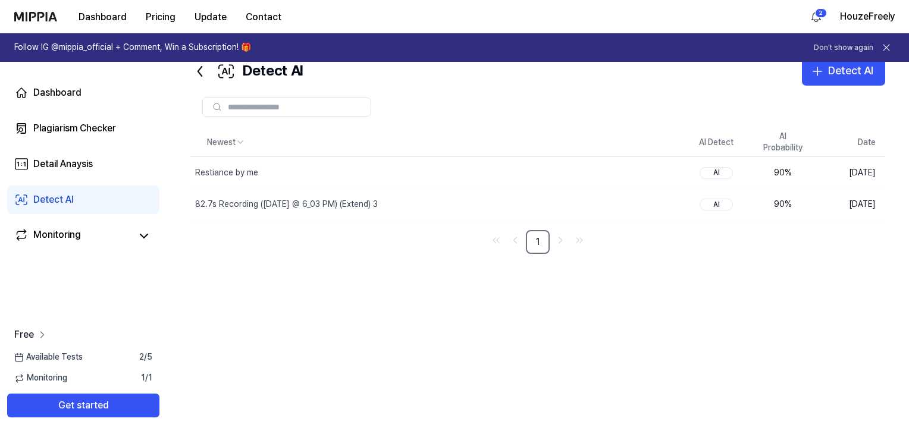
click at [48, 342] on link "Free" at bounding box center [31, 335] width 34 height 14
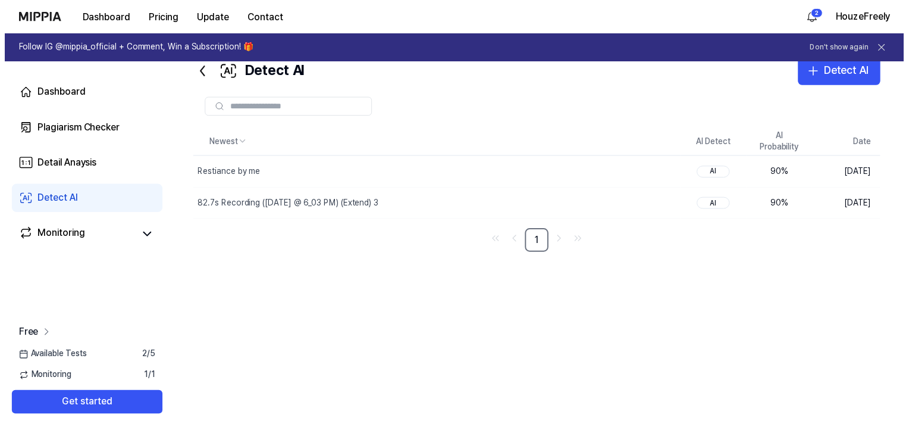
scroll to position [0, 0]
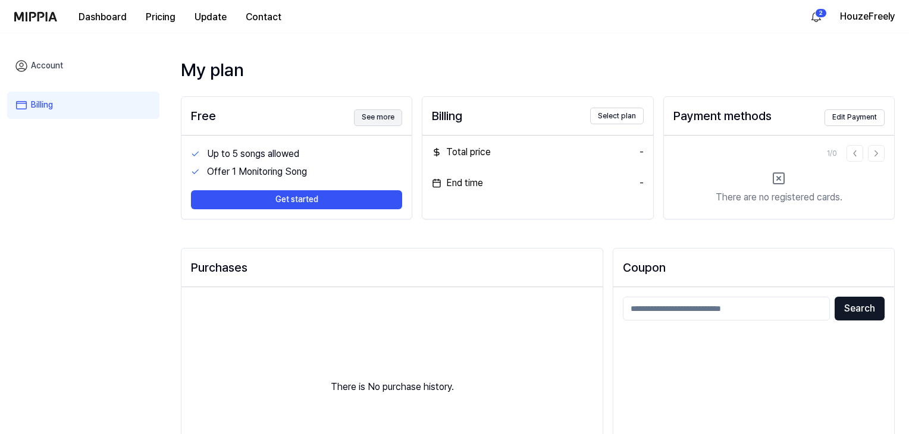
click at [397, 126] on button "See more" at bounding box center [378, 117] width 48 height 17
click at [95, 26] on button "Dashboard" at bounding box center [102, 17] width 67 height 24
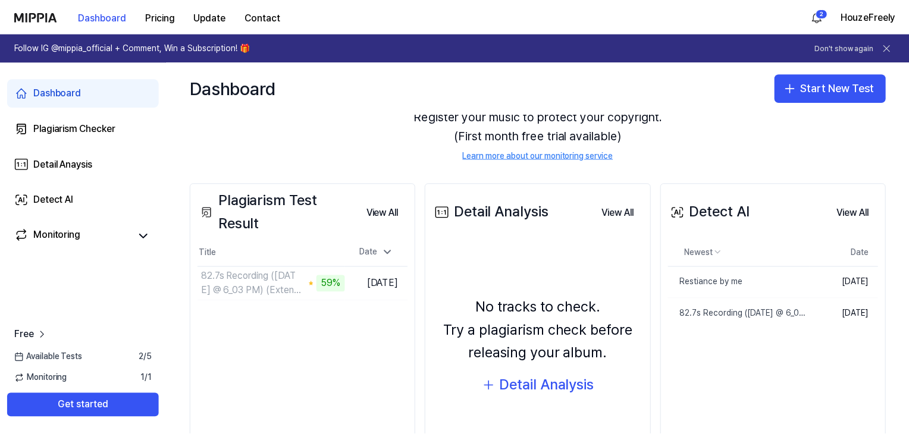
scroll to position [217, 0]
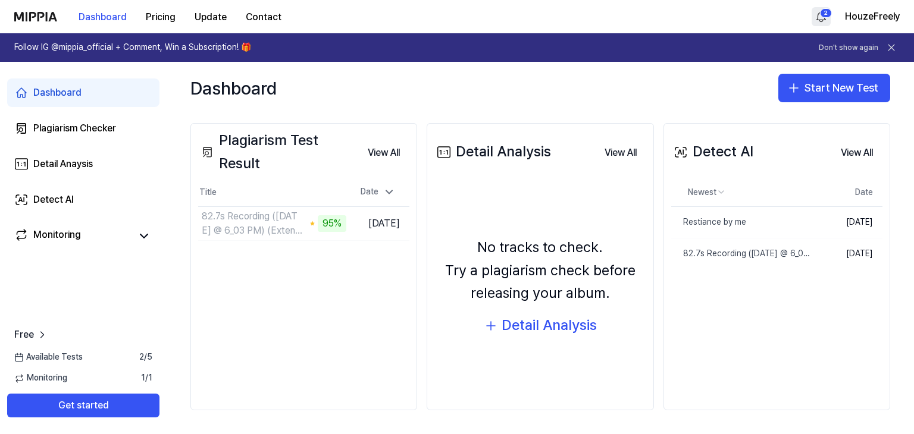
click at [794, 26] on html "Dashboard Pricing Update Contact 2 HouzeFreely Follow IG @mippia_official + Com…" at bounding box center [457, 217] width 914 height 434
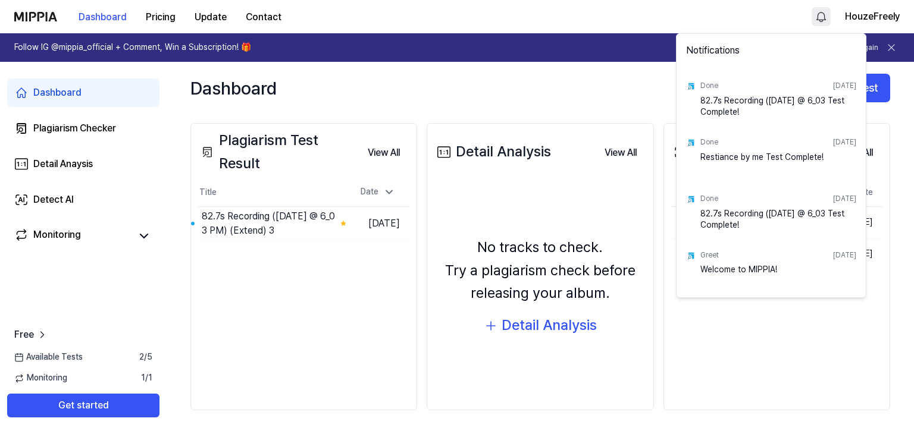
click at [290, 217] on html "Dashboard Pricing Update Contact HouzeFreely Follow IG @mippia_official + Comme…" at bounding box center [457, 217] width 914 height 434
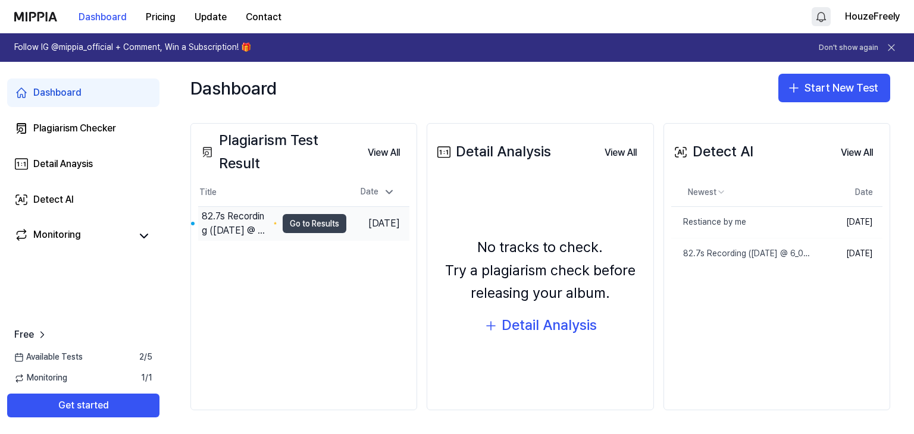
click at [297, 233] on button "Go to Results" at bounding box center [315, 223] width 64 height 19
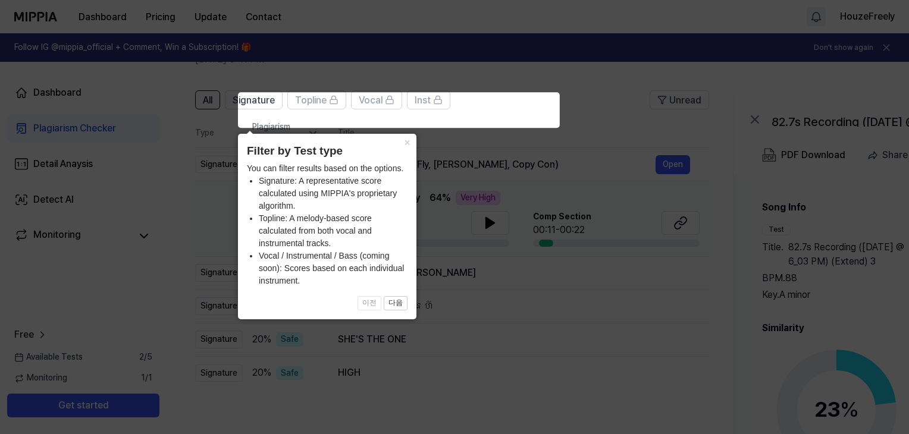
scroll to position [59, 0]
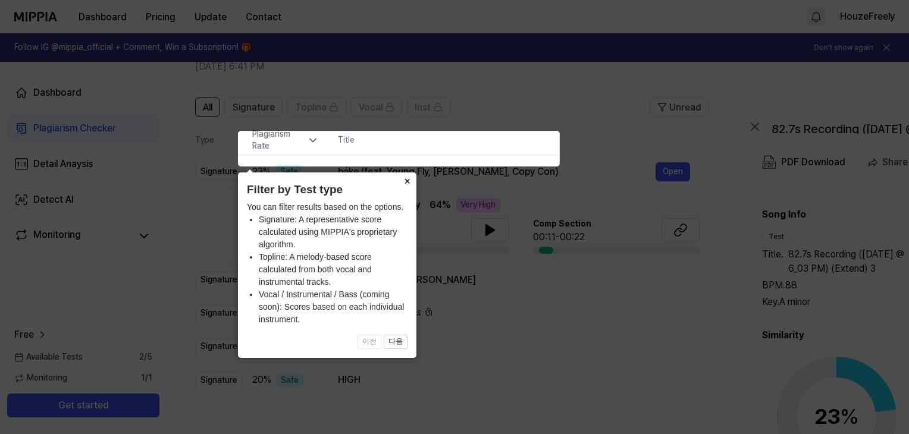
click at [403, 183] on button "×" at bounding box center [406, 181] width 19 height 17
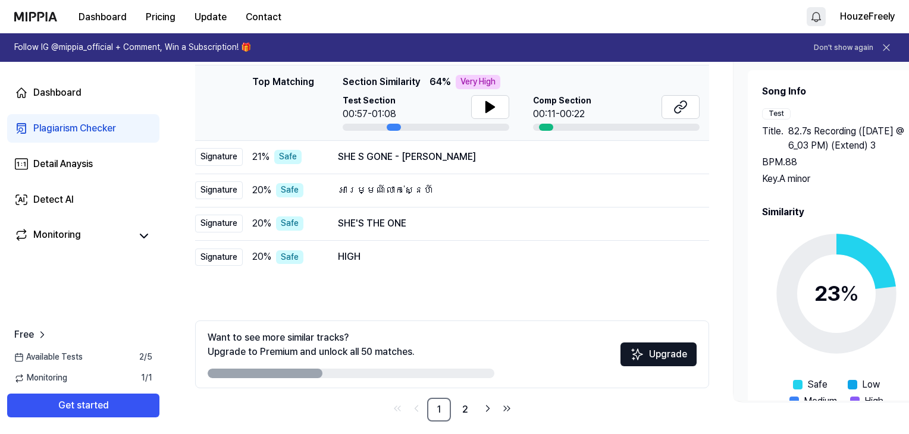
scroll to position [119, 0]
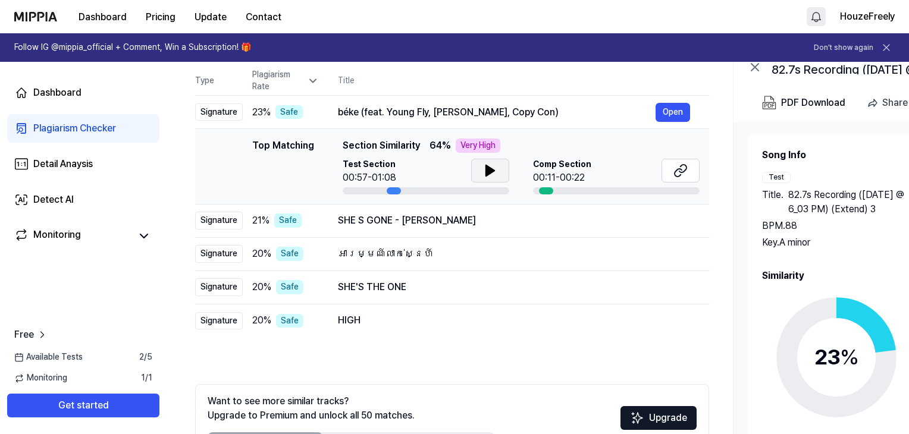
click at [509, 183] on button at bounding box center [490, 171] width 38 height 24
click at [494, 176] on icon at bounding box center [490, 170] width 8 height 11
click at [401, 195] on div at bounding box center [394, 190] width 14 height 7
click at [509, 183] on button at bounding box center [490, 171] width 38 height 24
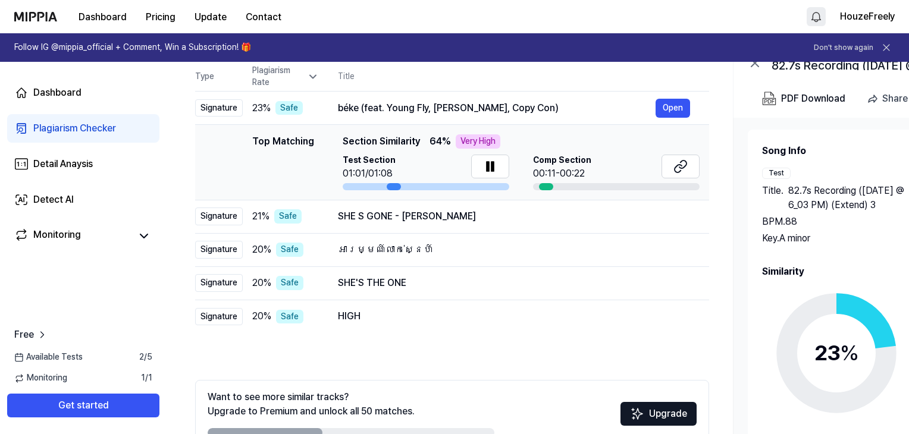
scroll to position [59, 0]
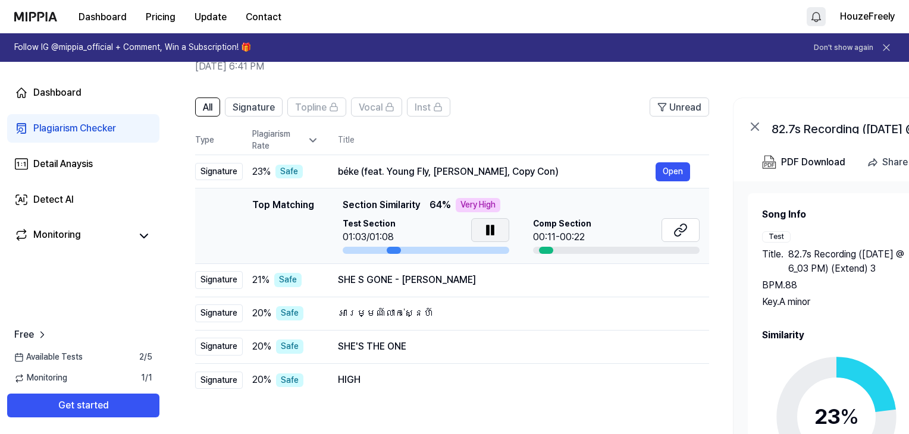
click at [489, 235] on icon at bounding box center [488, 231] width 2 height 10
click at [688, 237] on icon at bounding box center [681, 230] width 14 height 14
click at [497, 237] on icon at bounding box center [490, 230] width 14 height 14
click at [401, 254] on div at bounding box center [394, 250] width 14 height 7
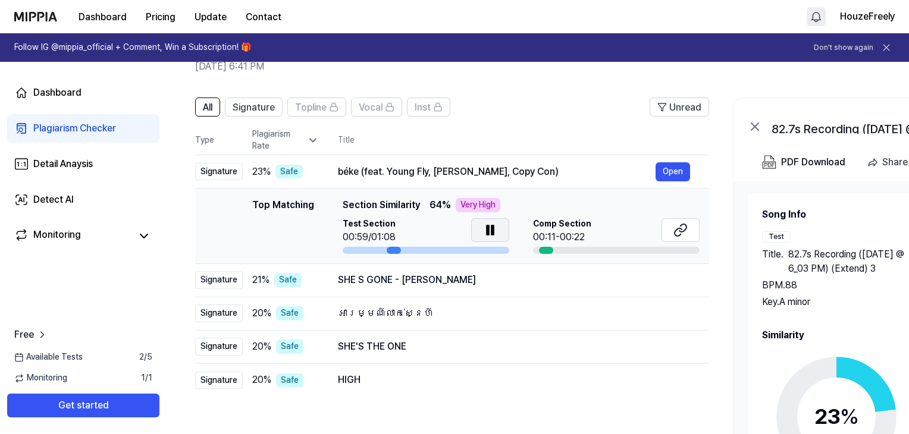
click at [401, 254] on div at bounding box center [394, 250] width 14 height 7
click at [509, 242] on button at bounding box center [490, 230] width 38 height 24
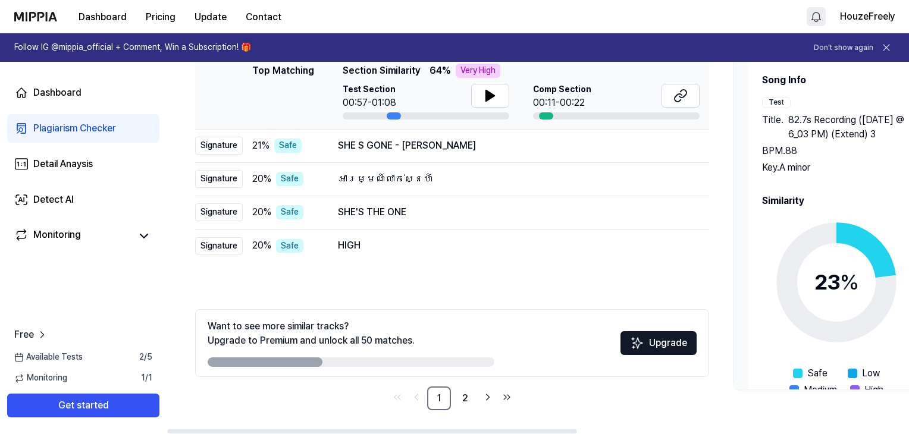
scroll to position [113, 0]
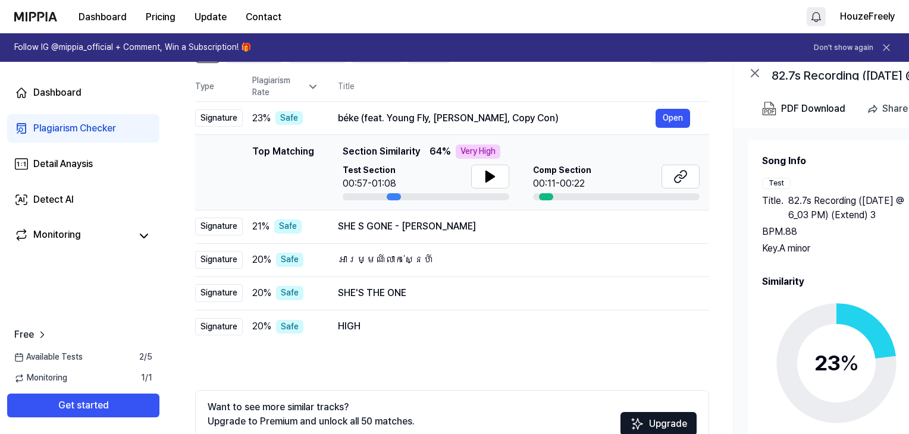
click at [500, 159] on div "Very High" at bounding box center [478, 152] width 45 height 14
click at [700, 189] on button at bounding box center [681, 177] width 38 height 24
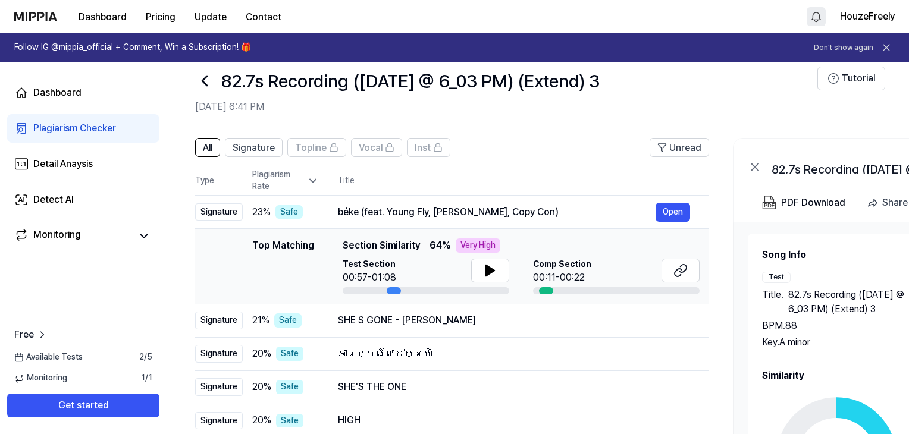
scroll to position [0, 0]
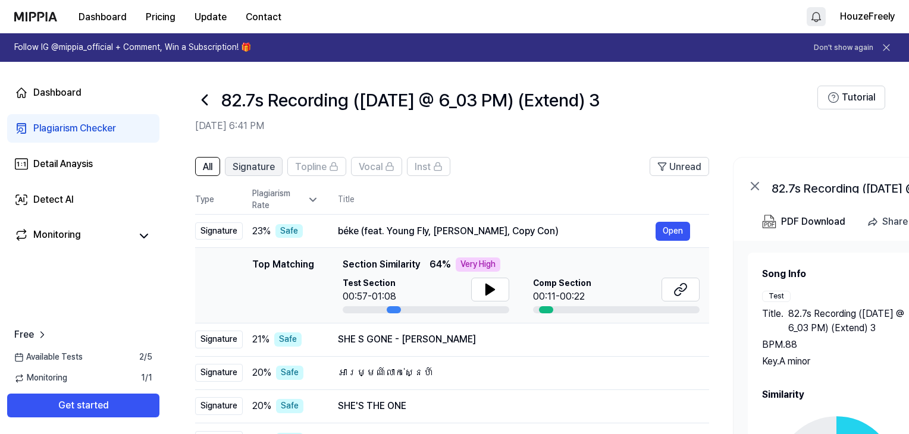
click at [275, 174] on span "Signature" at bounding box center [254, 167] width 42 height 14
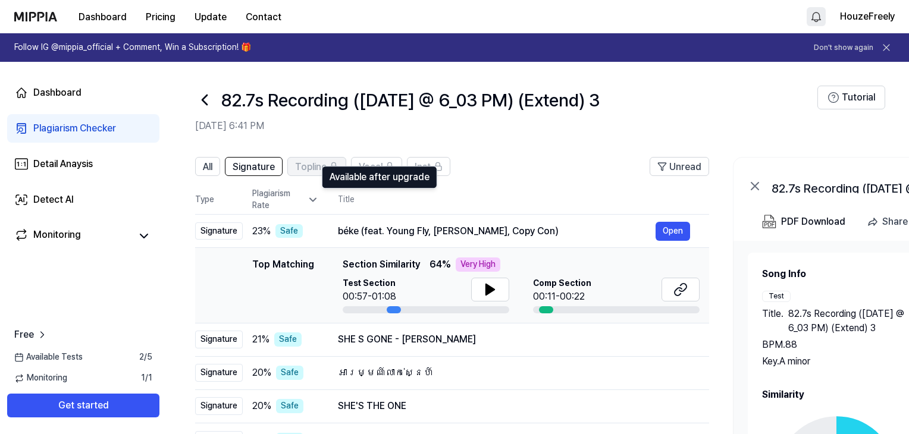
click at [327, 174] on span "Topline" at bounding box center [311, 167] width 32 height 14
click at [383, 174] on span "Vocal" at bounding box center [371, 167] width 24 height 14
click at [431, 174] on span "Inst" at bounding box center [423, 167] width 16 height 14
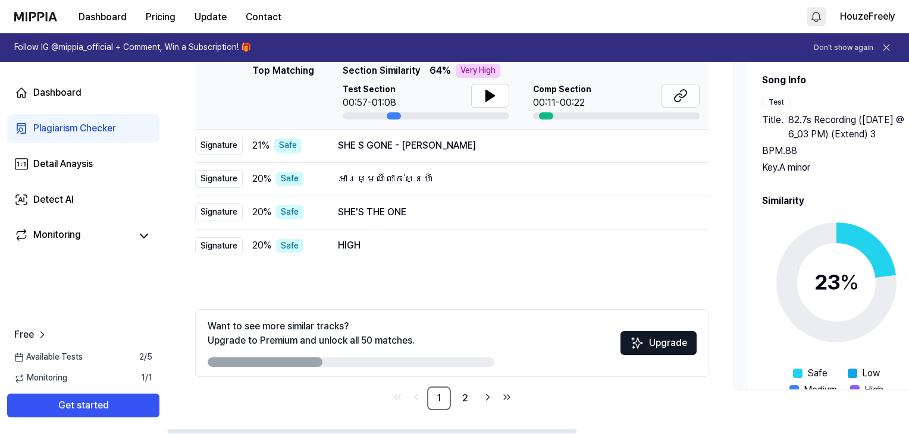
scroll to position [351, 0]
click at [477, 390] on link "2" at bounding box center [465, 399] width 24 height 24
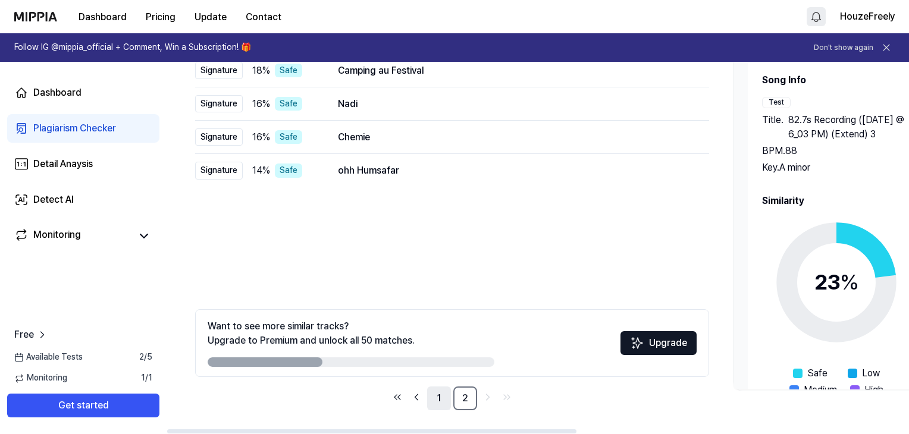
click at [451, 392] on link "1" at bounding box center [439, 399] width 24 height 24
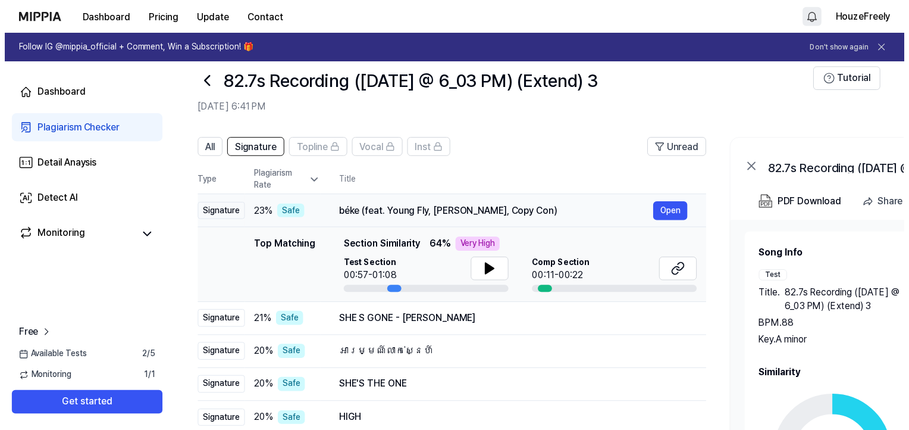
scroll to position [0, 0]
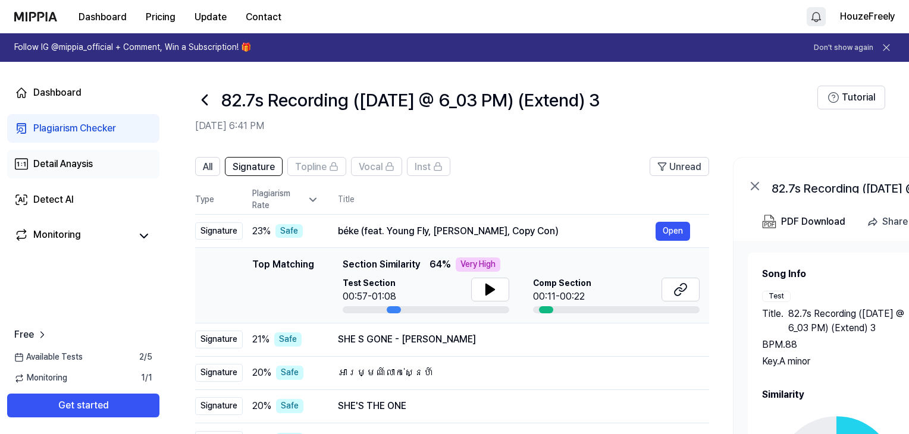
click at [65, 178] on link "Detail Anaysis" at bounding box center [83, 164] width 152 height 29
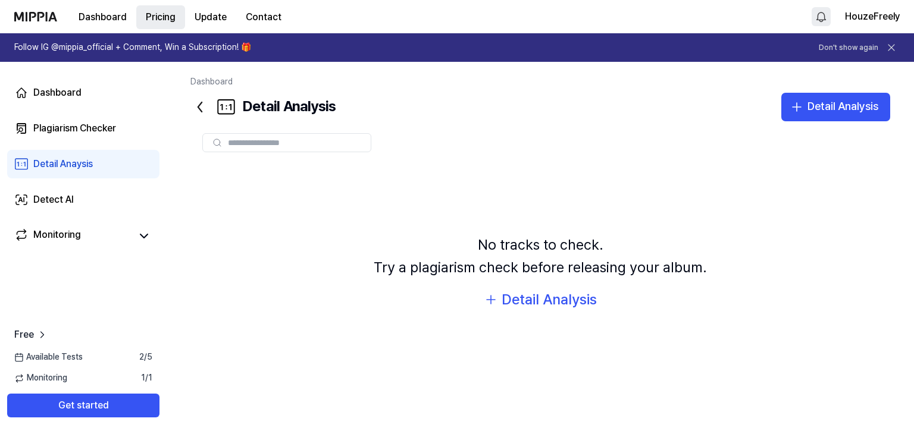
click at [185, 27] on button "Pricing" at bounding box center [160, 17] width 49 height 24
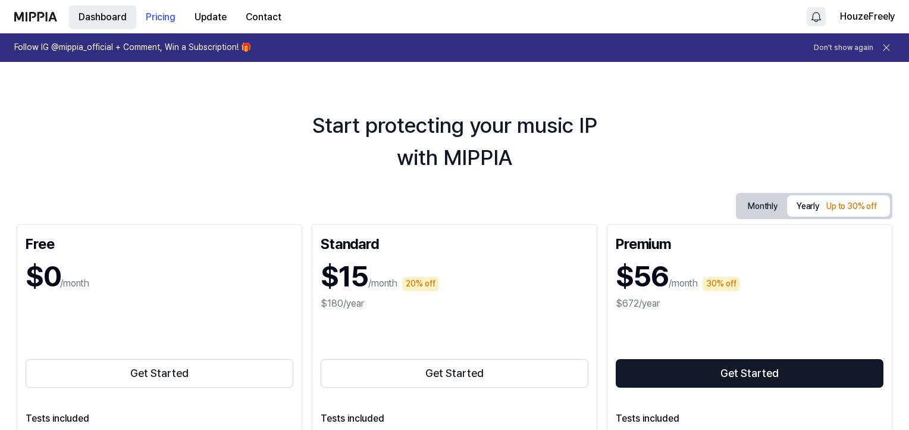
click at [118, 26] on button "Dashboard" at bounding box center [102, 17] width 67 height 24
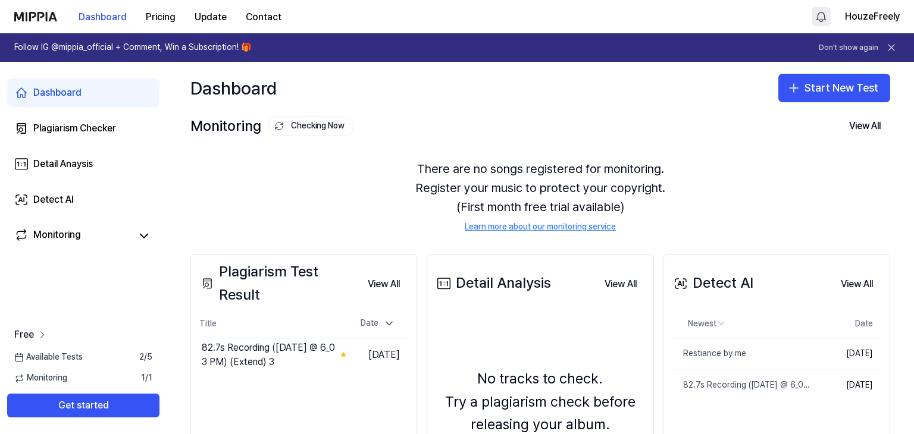
click at [42, 342] on link "Free" at bounding box center [31, 335] width 34 height 14
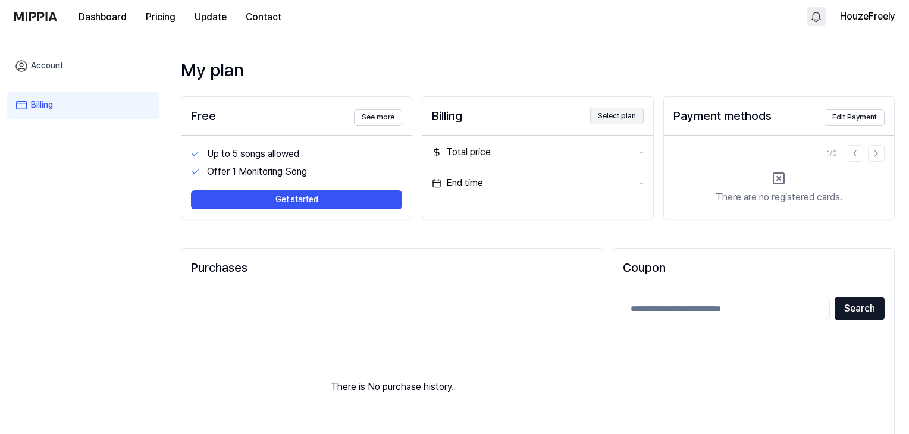
click at [618, 124] on button "Select plan" at bounding box center [617, 116] width 54 height 17
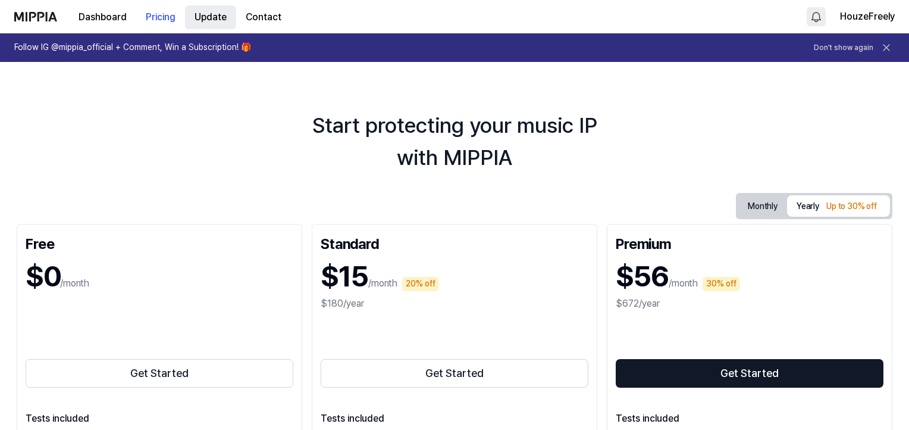
click at [236, 21] on button "Update" at bounding box center [210, 17] width 51 height 24
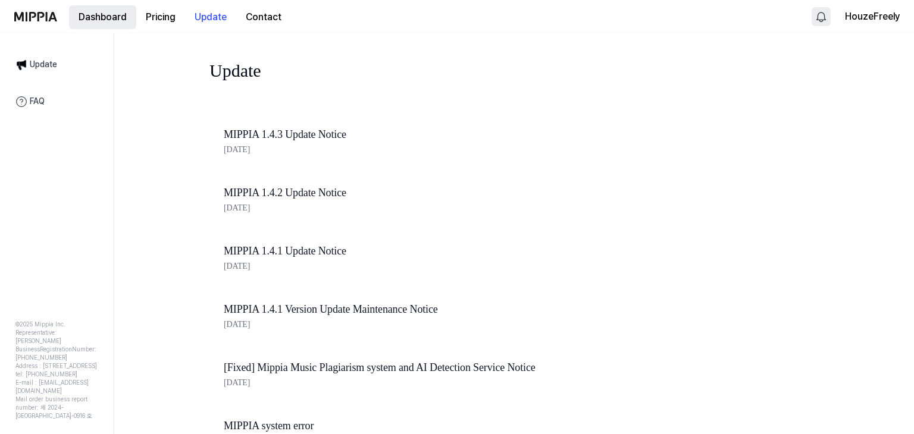
click at [117, 29] on button "Dashboard" at bounding box center [102, 17] width 67 height 24
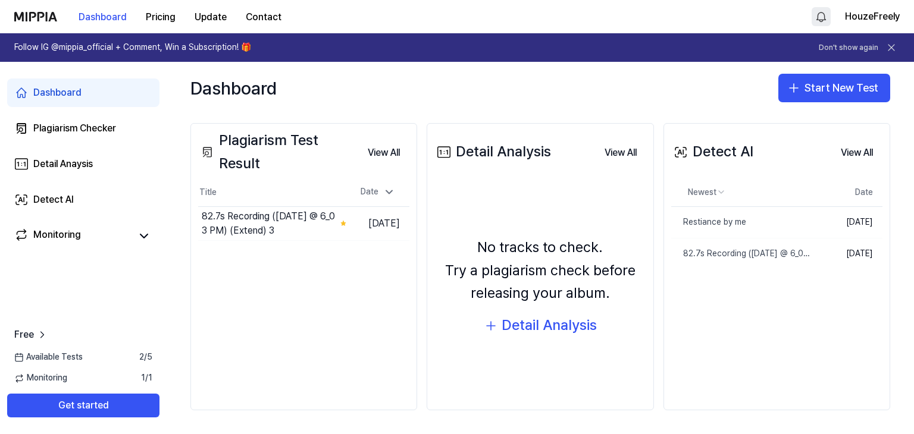
scroll to position [217, 0]
click at [65, 364] on span "Available Tests" at bounding box center [48, 358] width 68 height 12
click at [31, 342] on span "Free" at bounding box center [24, 335] width 20 height 14
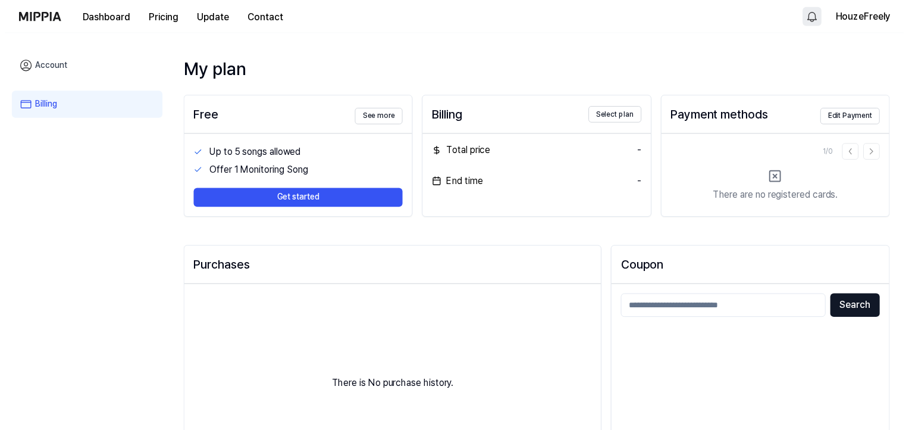
scroll to position [0, 0]
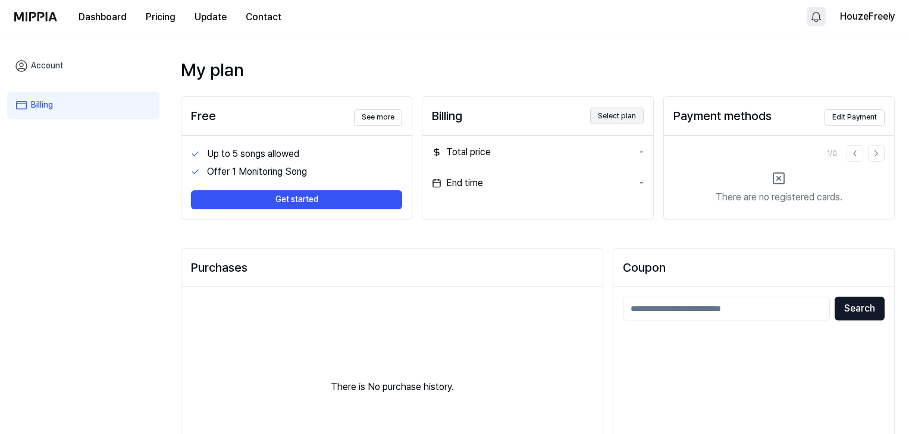
click at [630, 124] on button "Select plan" at bounding box center [617, 116] width 54 height 17
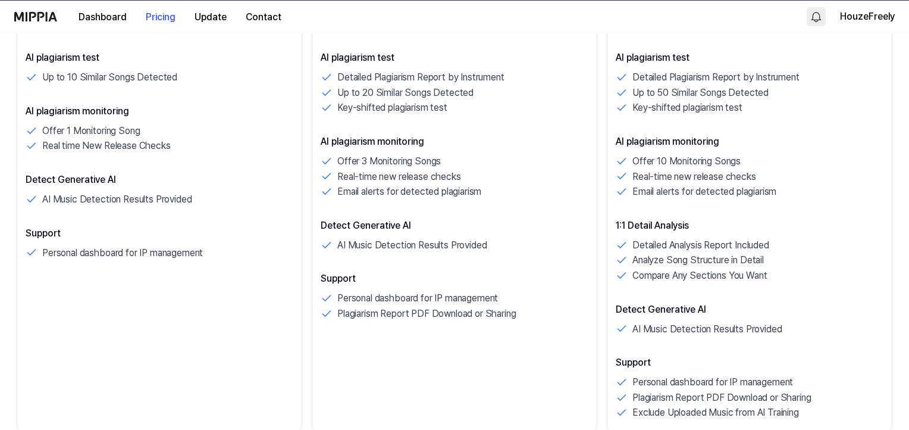
scroll to position [416, 0]
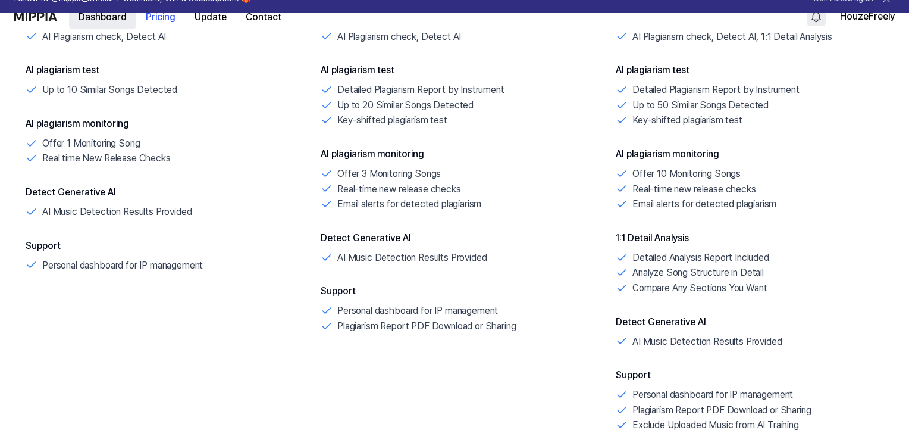
click at [124, 24] on button "Dashboard" at bounding box center [102, 17] width 67 height 24
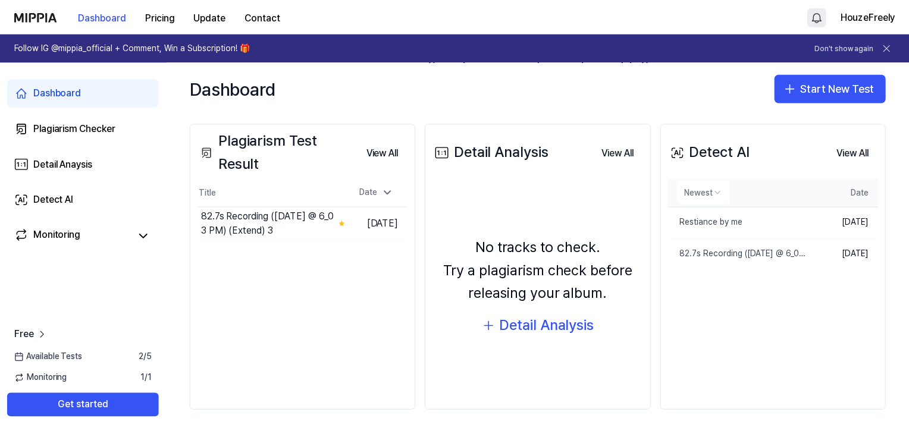
scroll to position [158, 0]
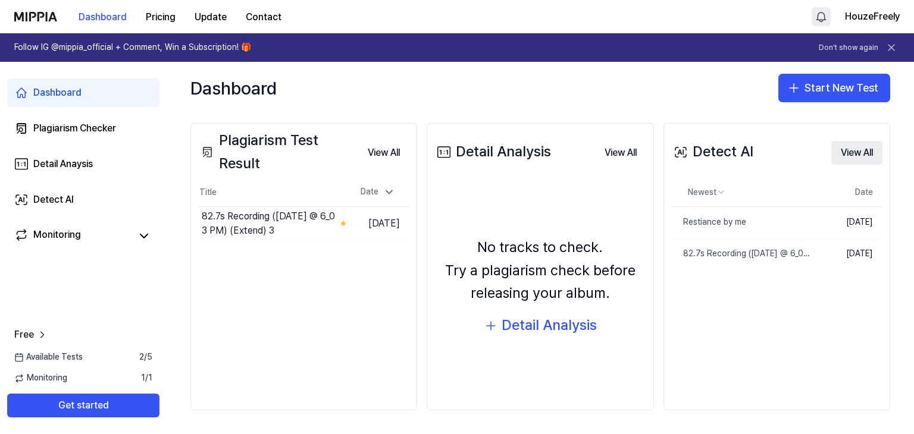
click at [831, 165] on button "View All" at bounding box center [856, 153] width 51 height 24
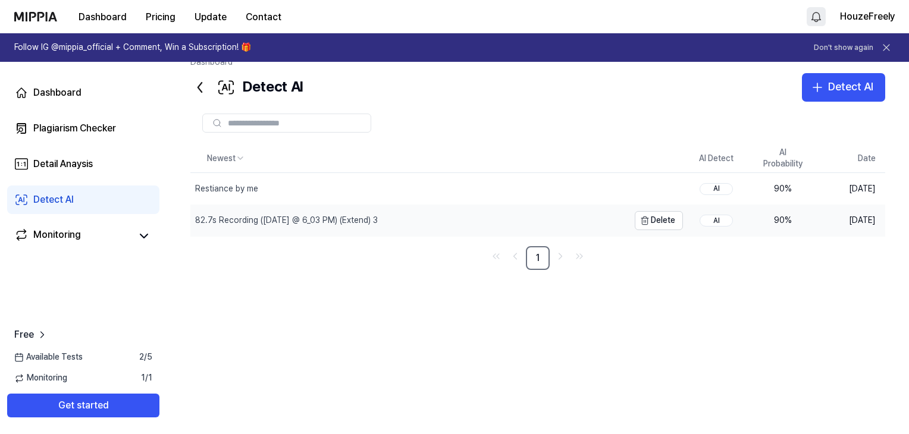
scroll to position [0, 0]
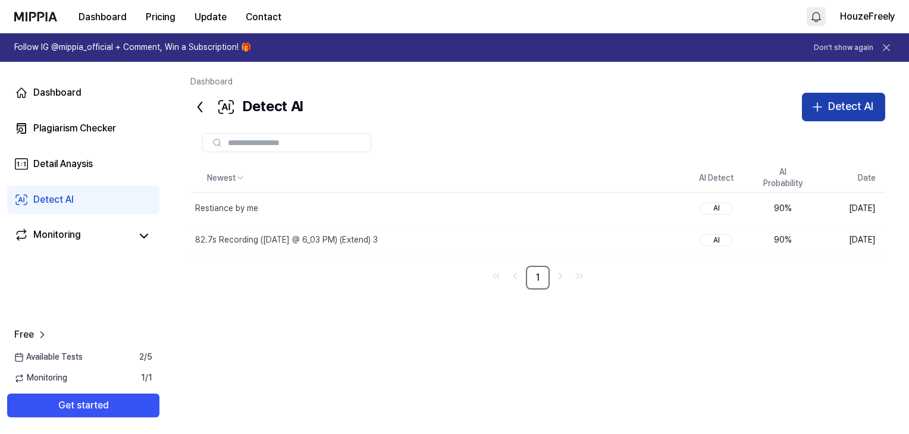
click at [828, 115] on div "Detect AI" at bounding box center [850, 106] width 45 height 17
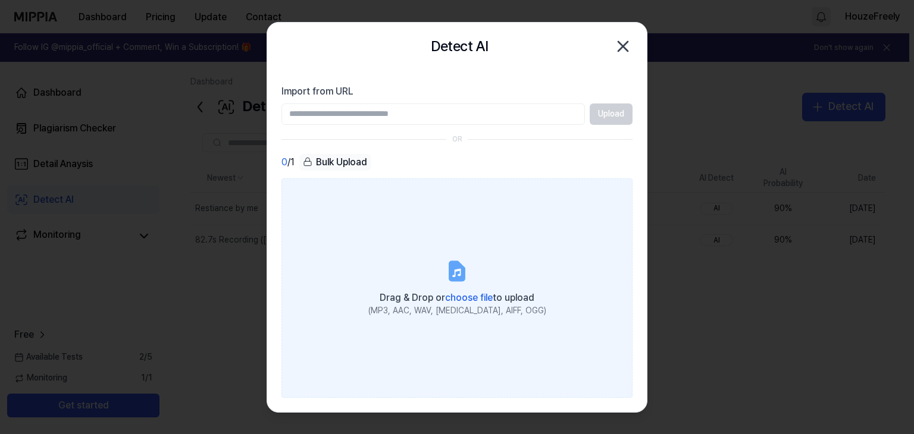
click at [447, 283] on icon at bounding box center [457, 271] width 24 height 24
click at [0, 0] on input "Drag & Drop or choose file to upload (MP3, AAC, WAV, FLAC, AIFF, OGG)" at bounding box center [0, 0] width 0 height 0
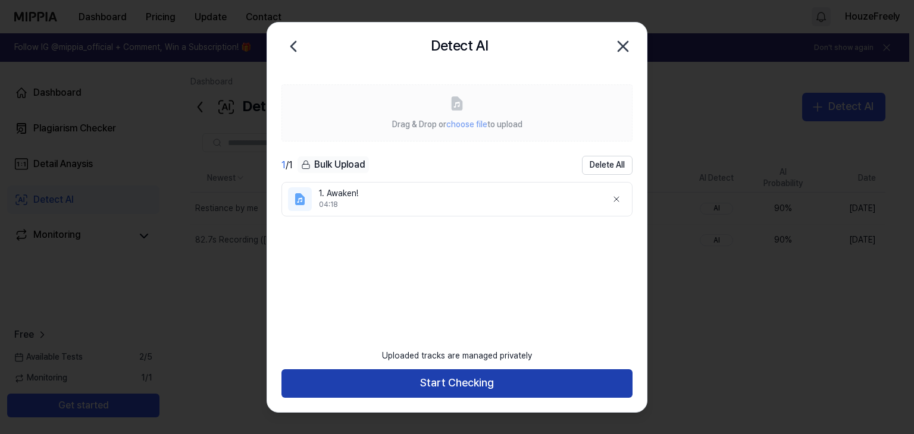
drag, startPoint x: 503, startPoint y: 380, endPoint x: 490, endPoint y: 387, distance: 15.2
click at [503, 380] on button "Start Checking" at bounding box center [456, 383] width 351 height 29
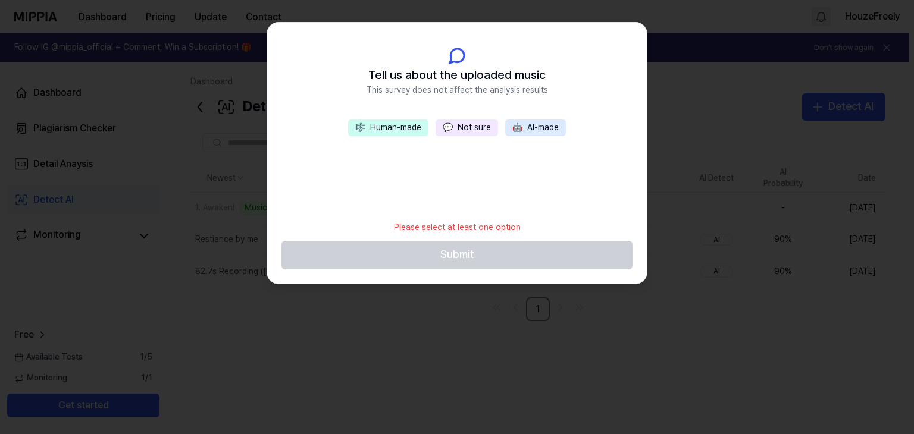
click at [475, 136] on button "💬 Not sure" at bounding box center [467, 128] width 62 height 17
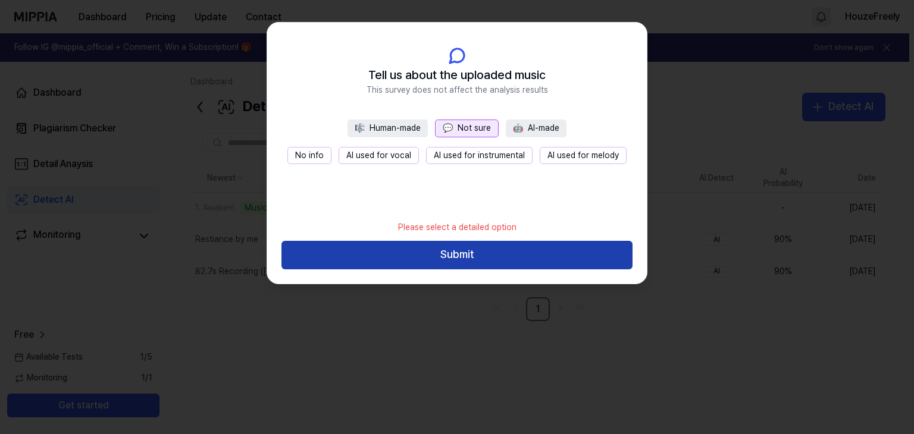
click at [477, 270] on button "Submit" at bounding box center [456, 255] width 351 height 29
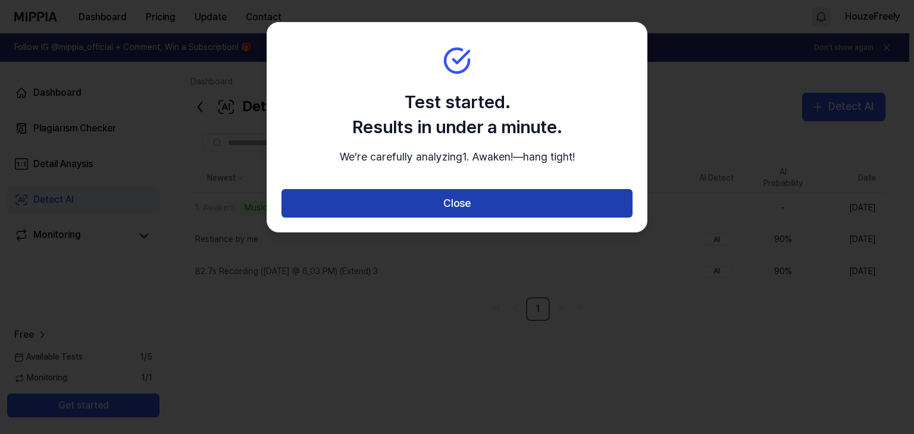
click at [466, 218] on button "Close" at bounding box center [456, 203] width 351 height 29
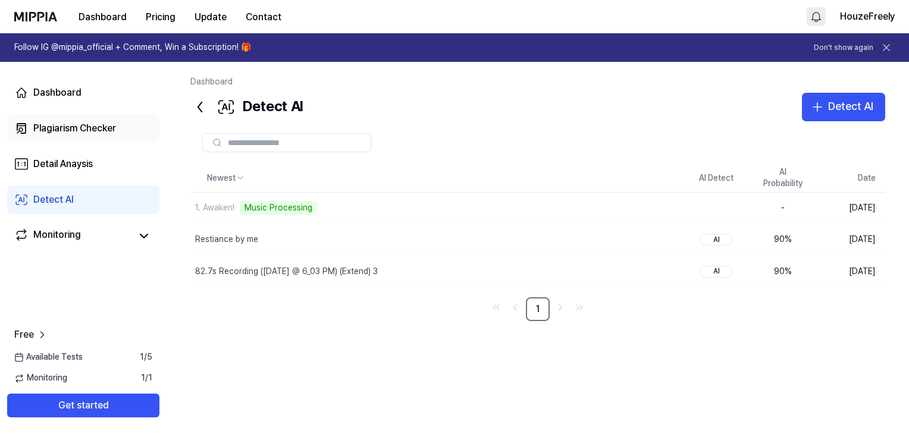
click at [101, 136] on div "Plagiarism Checker" at bounding box center [74, 128] width 83 height 14
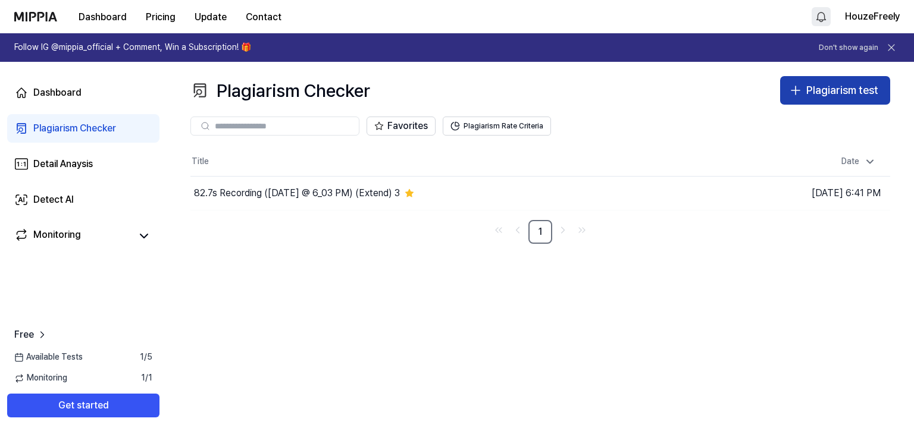
click at [788, 105] on button "Plagiarism test" at bounding box center [835, 90] width 110 height 29
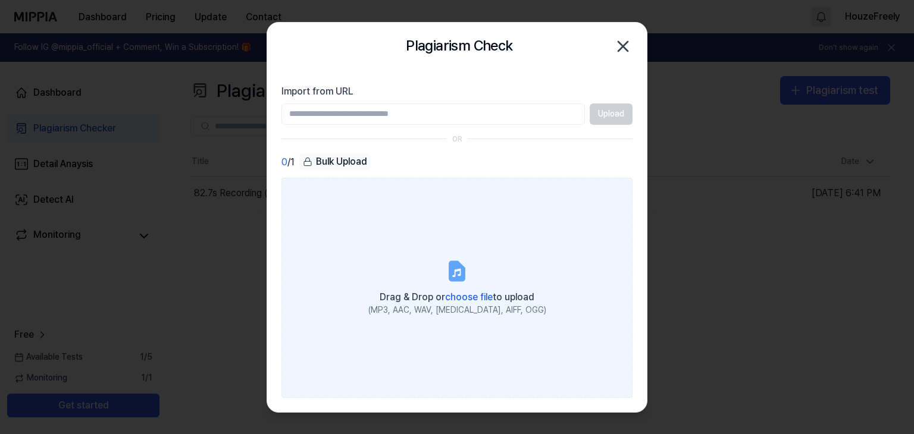
click at [504, 301] on label "Drag & Drop or choose file to upload (MP3, AAC, WAV, FLAC, AIFF, OGG)" at bounding box center [456, 288] width 351 height 220
click at [0, 0] on input "Drag & Drop or choose file to upload (MP3, AAC, WAV, FLAC, AIFF, OGG)" at bounding box center [0, 0] width 0 height 0
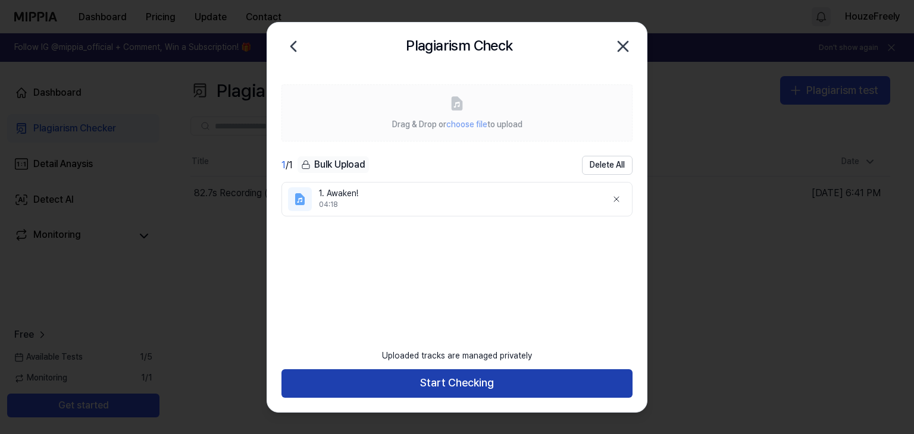
click at [474, 375] on button "Start Checking" at bounding box center [456, 383] width 351 height 29
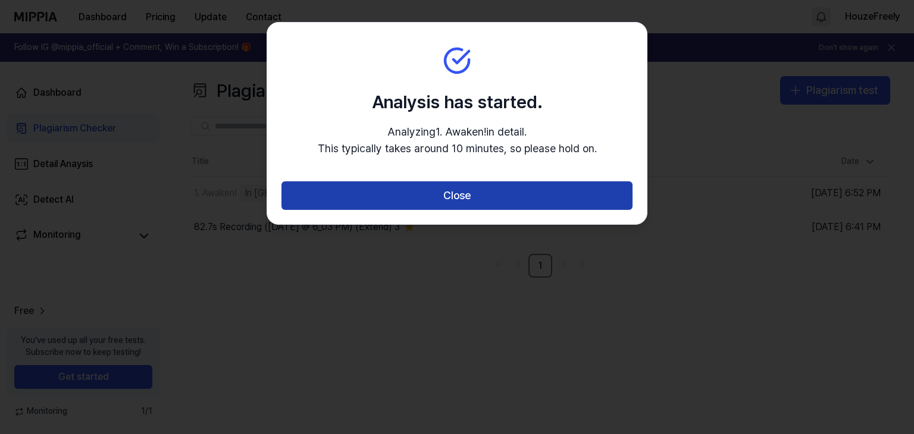
click at [479, 210] on button "Close" at bounding box center [456, 195] width 351 height 29
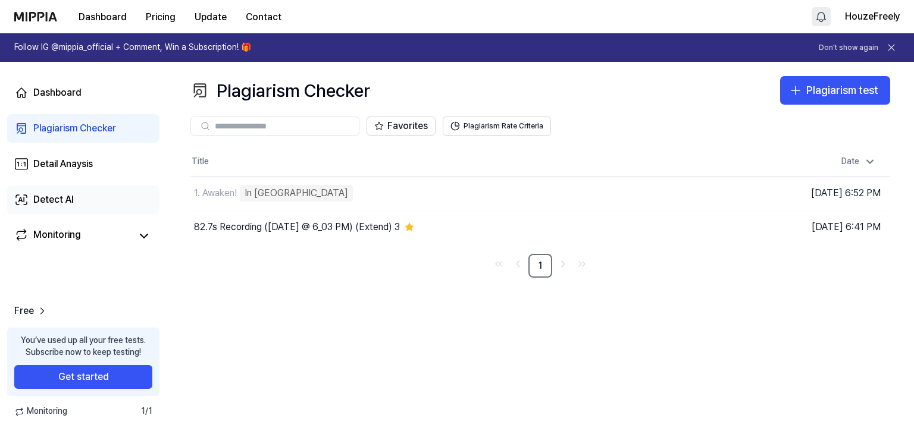
click at [74, 207] on div "Detect AI" at bounding box center [53, 200] width 40 height 14
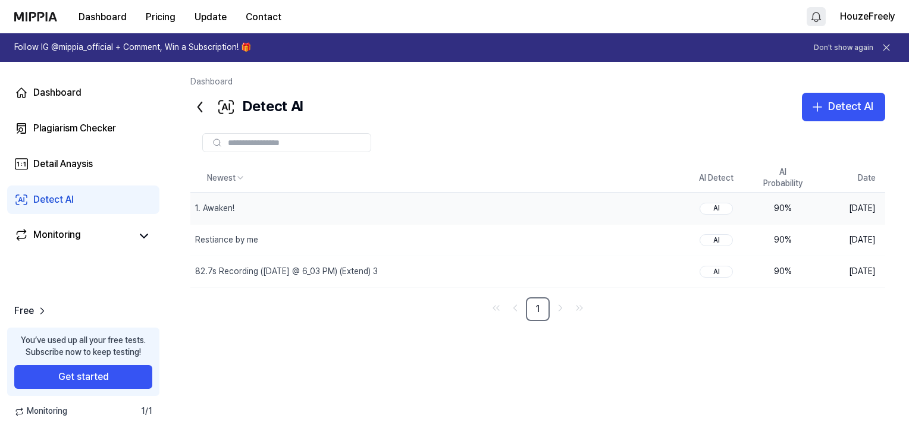
click at [750, 224] on td "90 %" at bounding box center [783, 209] width 67 height 32
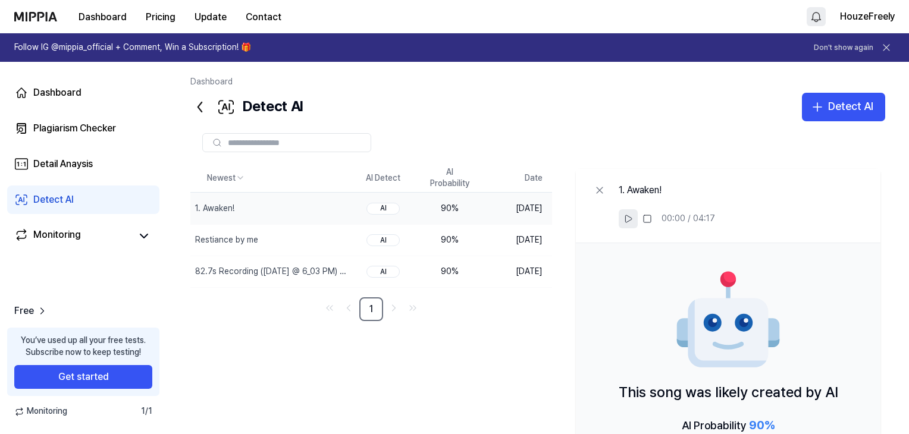
click at [633, 224] on icon at bounding box center [629, 219] width 10 height 10
click at [503, 224] on td "Oct 2, 2025" at bounding box center [517, 209] width 69 height 32
click at [426, 215] on div "90 %" at bounding box center [450, 209] width 48 height 12
click at [627, 223] on rect at bounding box center [626, 218] width 2 height 7
click at [416, 256] on td "90 %" at bounding box center [449, 240] width 67 height 32
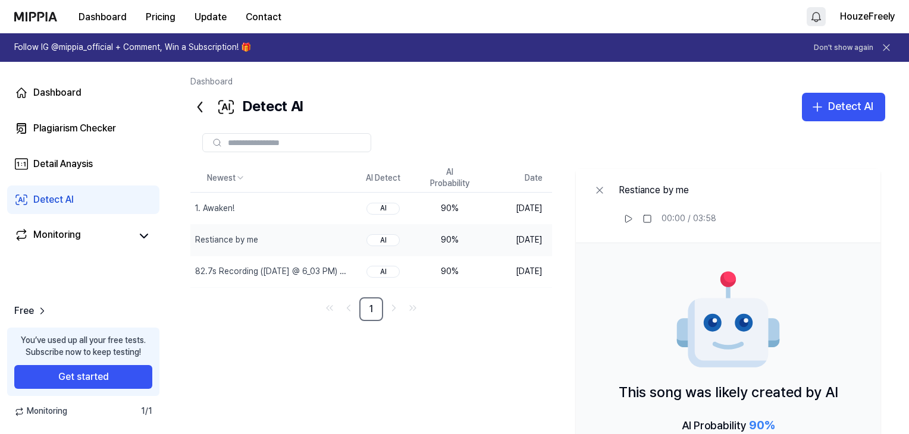
click at [369, 246] on div "AI" at bounding box center [383, 240] width 33 height 12
click at [369, 215] on div "AI" at bounding box center [383, 209] width 33 height 12
click at [371, 256] on td "AI" at bounding box center [383, 240] width 67 height 32
click at [371, 246] on div "AI" at bounding box center [383, 240] width 33 height 12
click at [362, 287] on td "AI" at bounding box center [383, 272] width 67 height 32
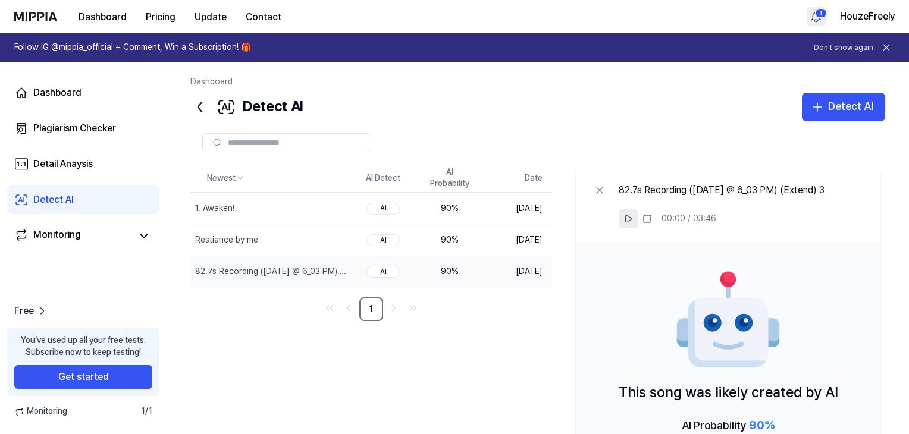
click at [638, 228] on button at bounding box center [628, 218] width 19 height 19
click at [633, 224] on icon at bounding box center [629, 219] width 10 height 10
click at [111, 136] on div "Plagiarism Checker" at bounding box center [74, 128] width 83 height 14
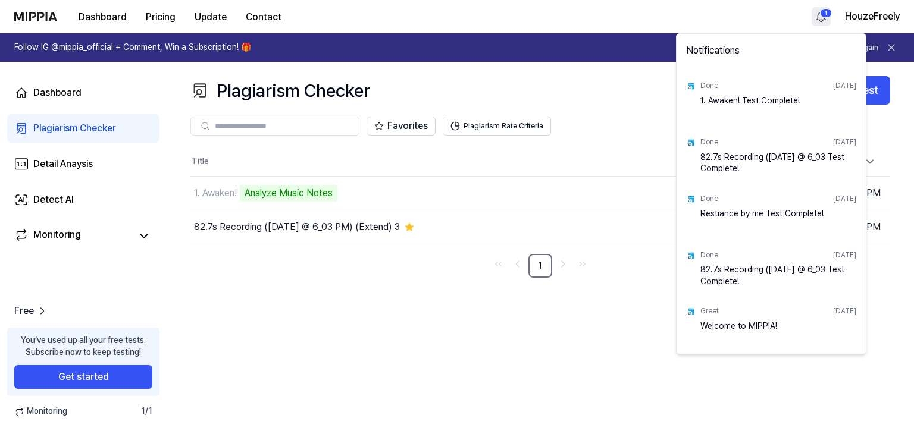
click at [803, 21] on html "Dashboard Pricing Update Contact 1 HouzeFreely Follow IG @mippia_official + Com…" at bounding box center [457, 217] width 914 height 434
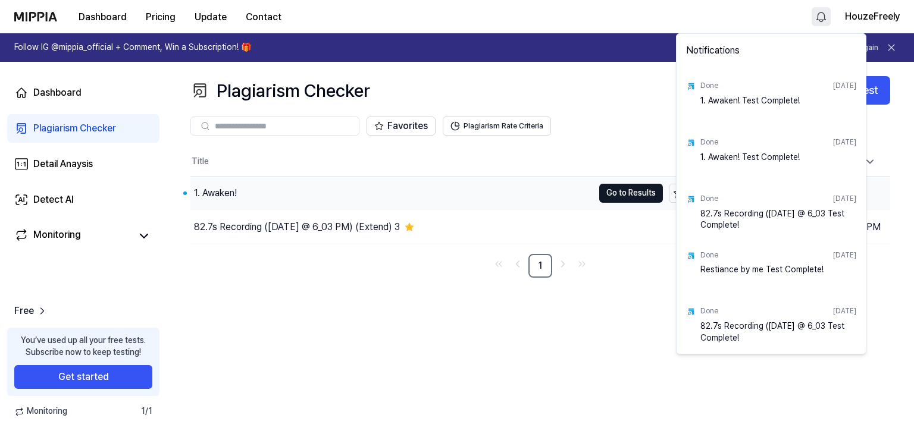
click at [268, 242] on html "Dashboard Pricing Update Contact HouzeFreely Follow IG @mippia_official + Comme…" at bounding box center [457, 217] width 914 height 434
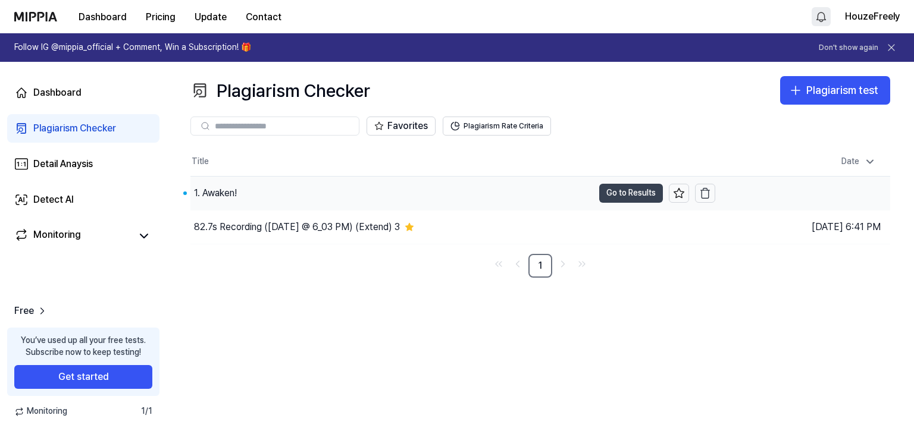
click at [605, 203] on button "Go to Results" at bounding box center [631, 193] width 64 height 19
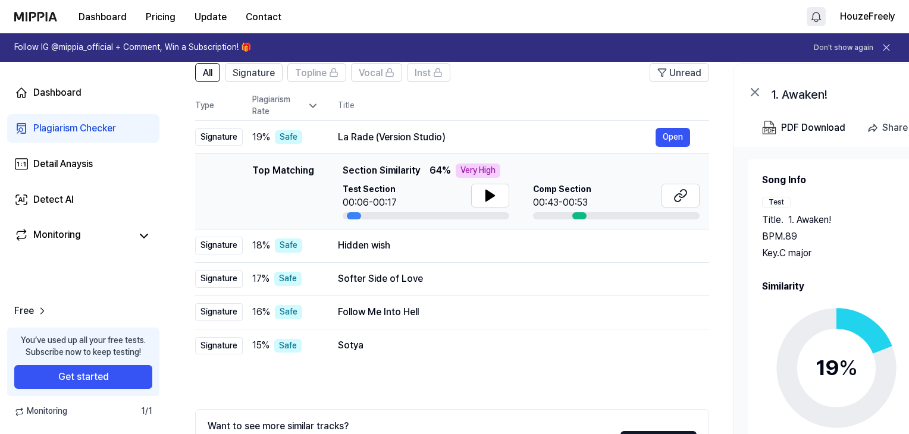
scroll to position [119, 0]
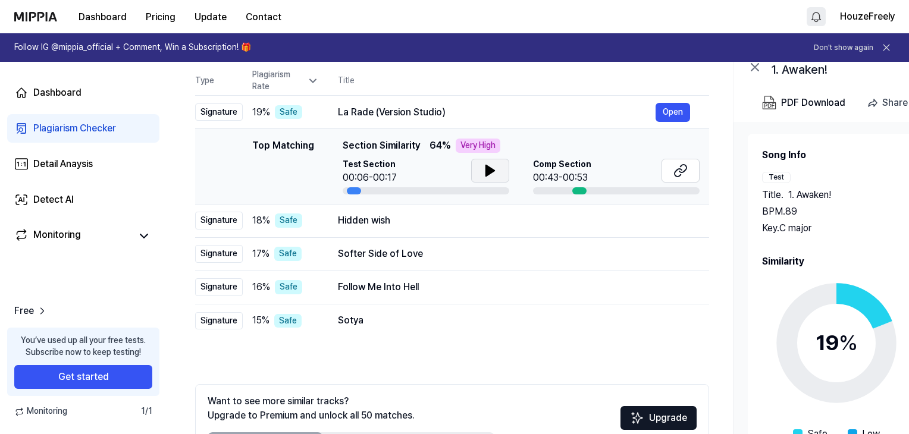
click at [497, 178] on icon at bounding box center [490, 171] width 14 height 14
click at [509, 183] on button at bounding box center [490, 171] width 38 height 24
click at [688, 178] on icon at bounding box center [681, 171] width 14 height 14
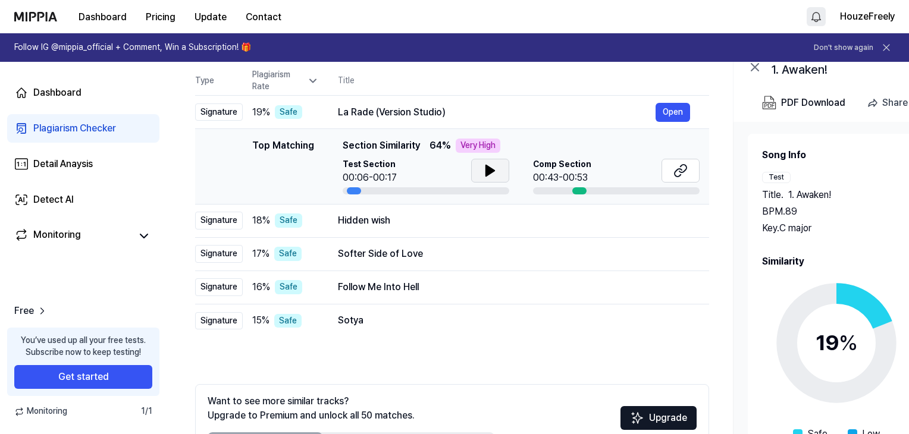
click at [497, 178] on icon at bounding box center [490, 171] width 14 height 14
click at [509, 183] on button at bounding box center [490, 171] width 38 height 24
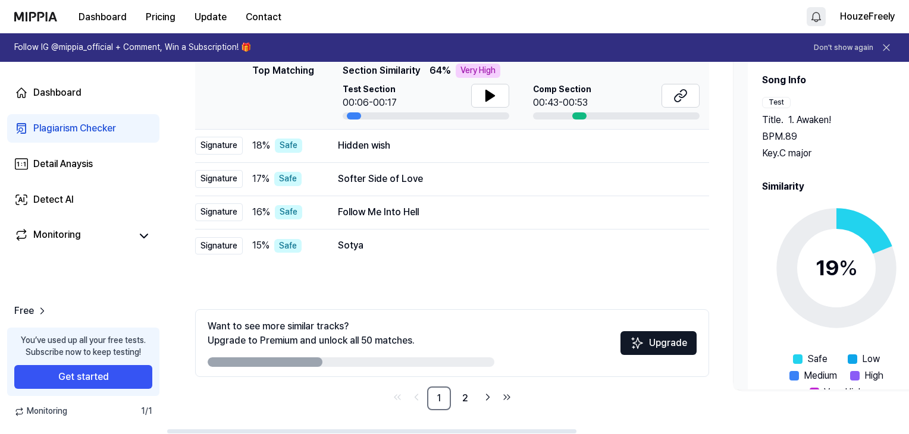
scroll to position [351, 0]
click at [477, 387] on link "2" at bounding box center [465, 399] width 24 height 24
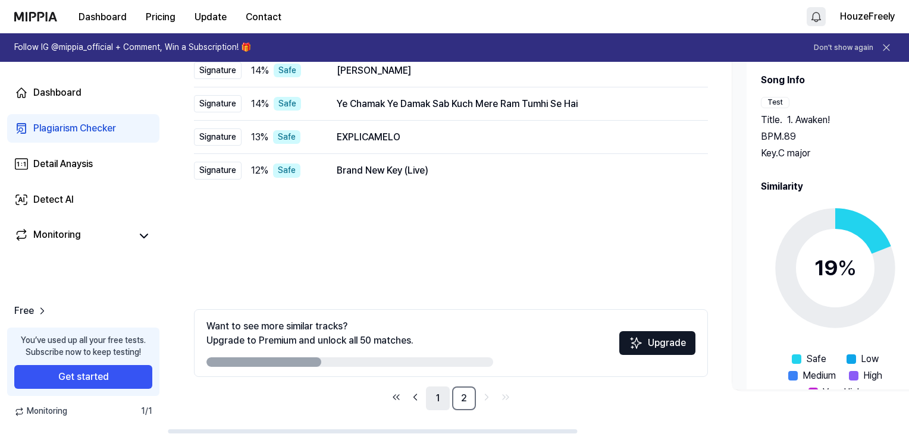
click at [450, 393] on link "1" at bounding box center [438, 399] width 24 height 24
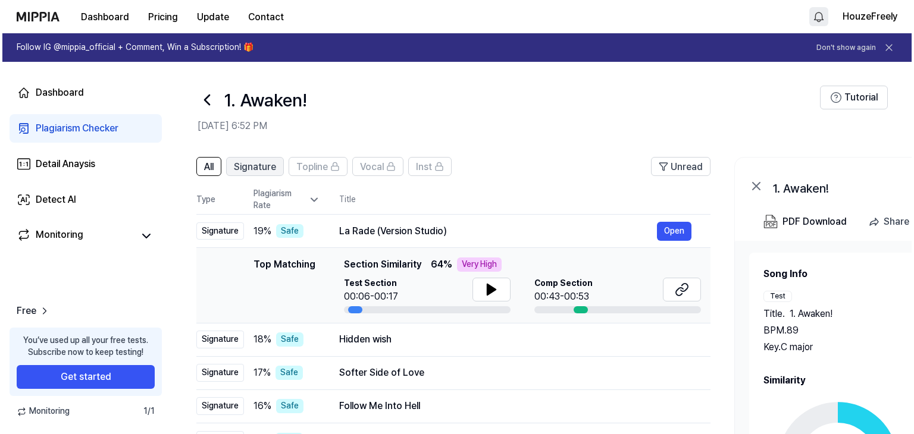
scroll to position [0, 1]
click at [274, 174] on span "Signature" at bounding box center [253, 167] width 42 height 14
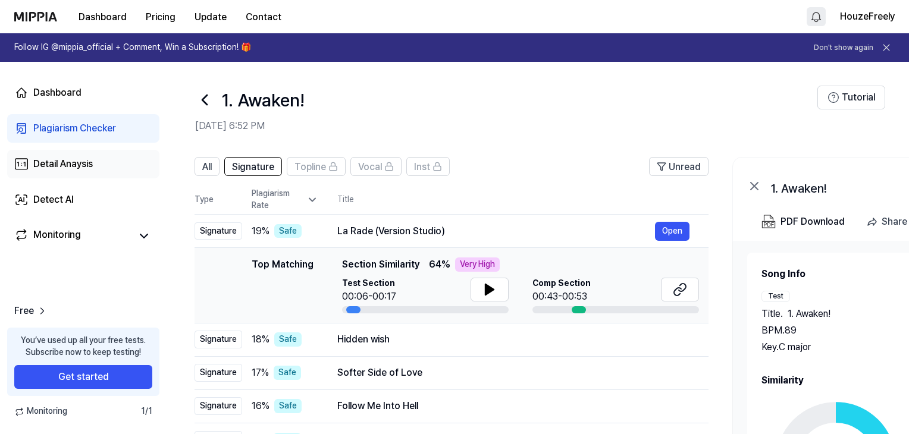
click at [93, 171] on div "Detail Anaysis" at bounding box center [62, 164] width 59 height 14
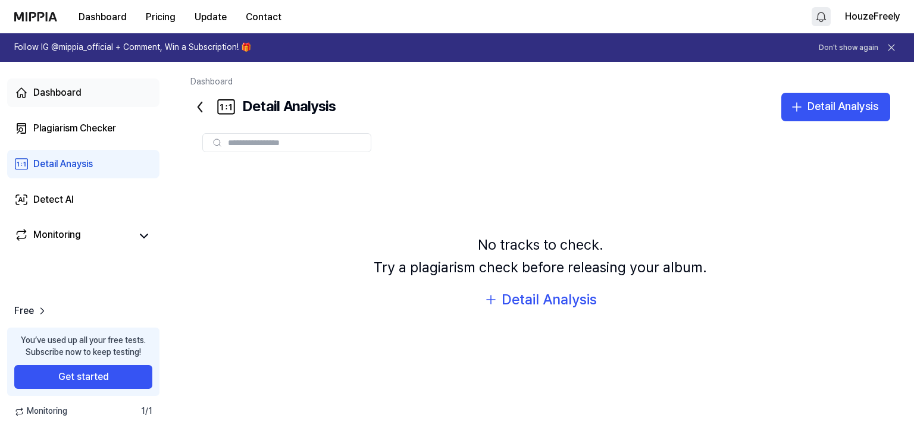
click at [82, 95] on div "Dashboard" at bounding box center [57, 93] width 48 height 14
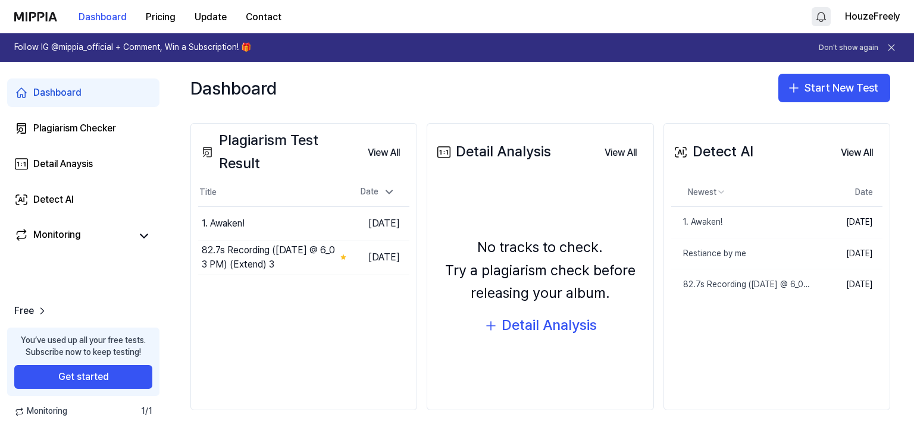
scroll to position [217, 0]
